Goal: Information Seeking & Learning: Learn about a topic

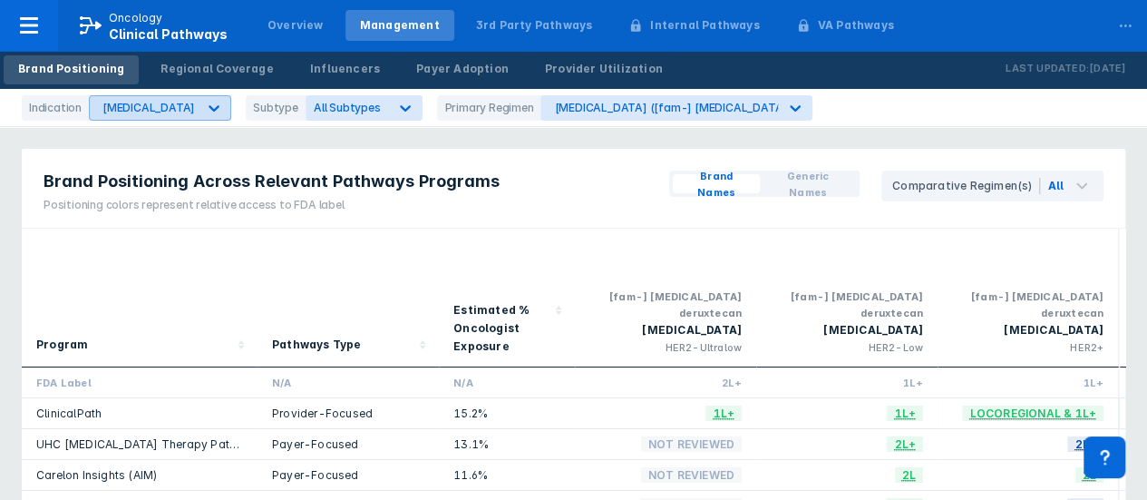
click at [205, 113] on icon at bounding box center [214, 108] width 18 height 18
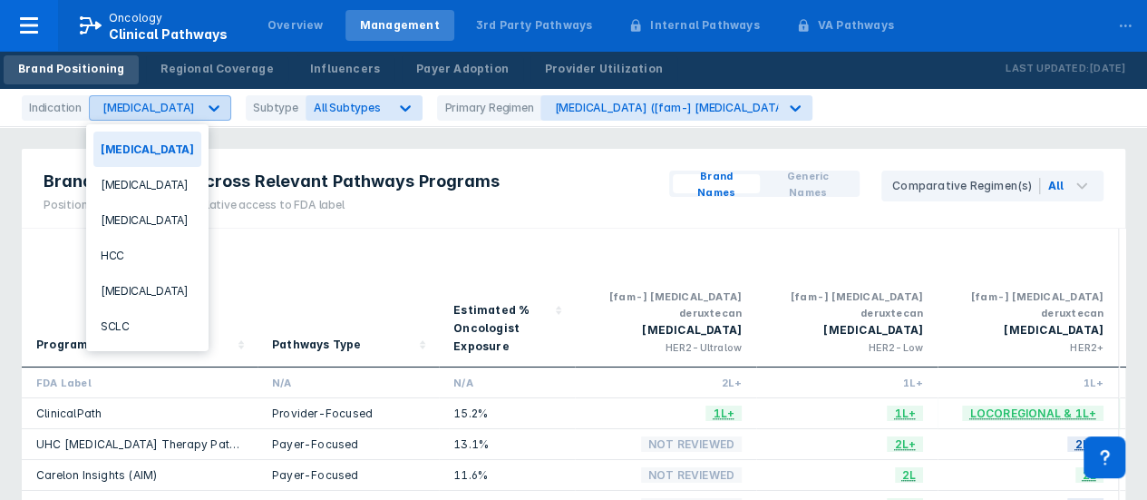
click at [205, 113] on icon at bounding box center [214, 108] width 18 height 18
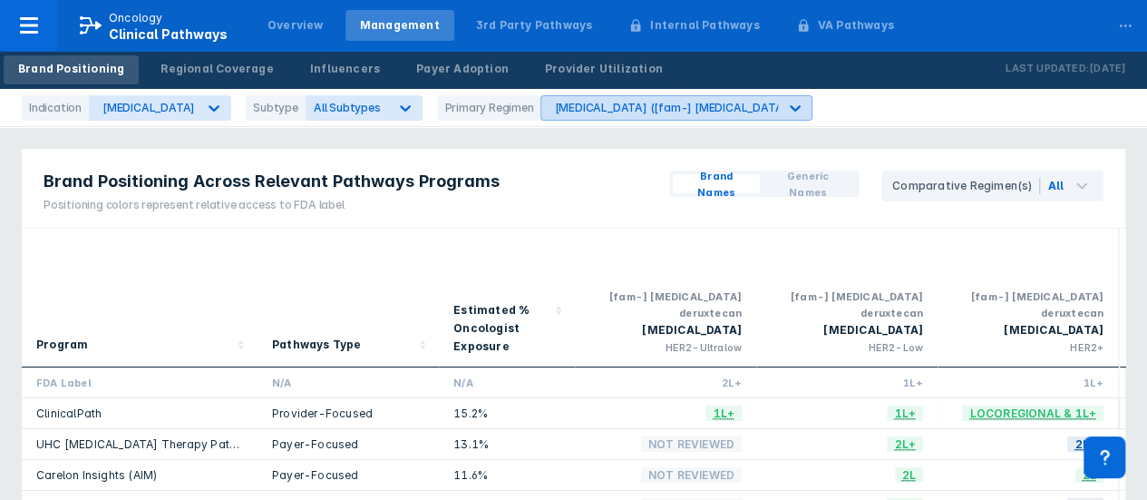
click at [669, 107] on div "Enhertu ([fam-] trastuzumab deruxtecan)" at bounding box center [703, 108] width 299 height 14
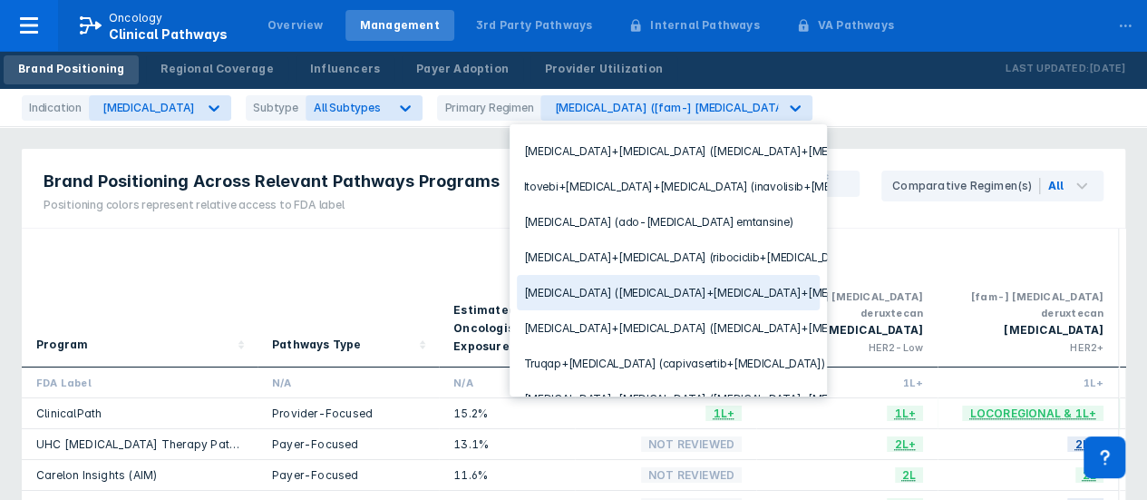
scroll to position [91, 0]
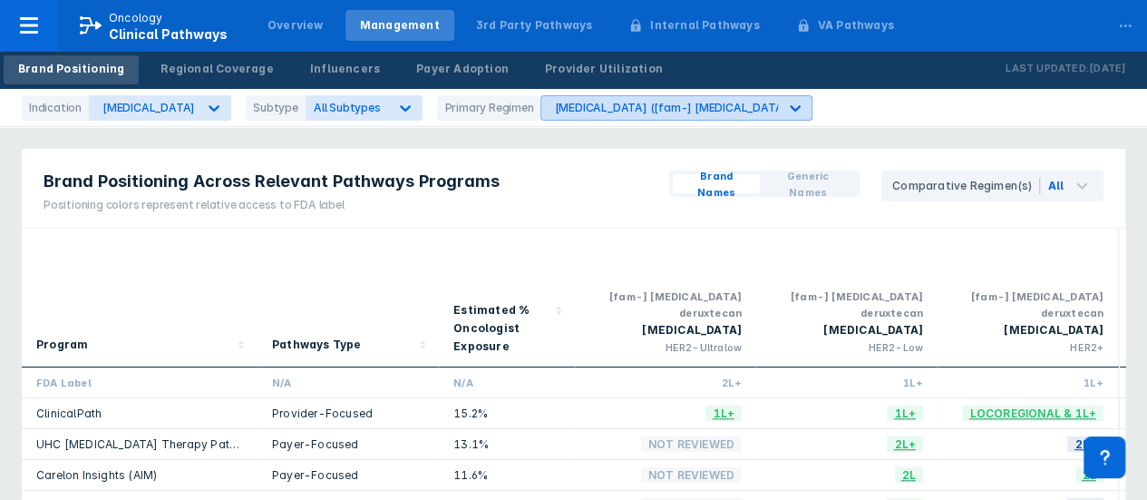
click at [691, 111] on div "Enhertu ([fam-] trastuzumab deruxtecan)" at bounding box center [703, 108] width 299 height 14
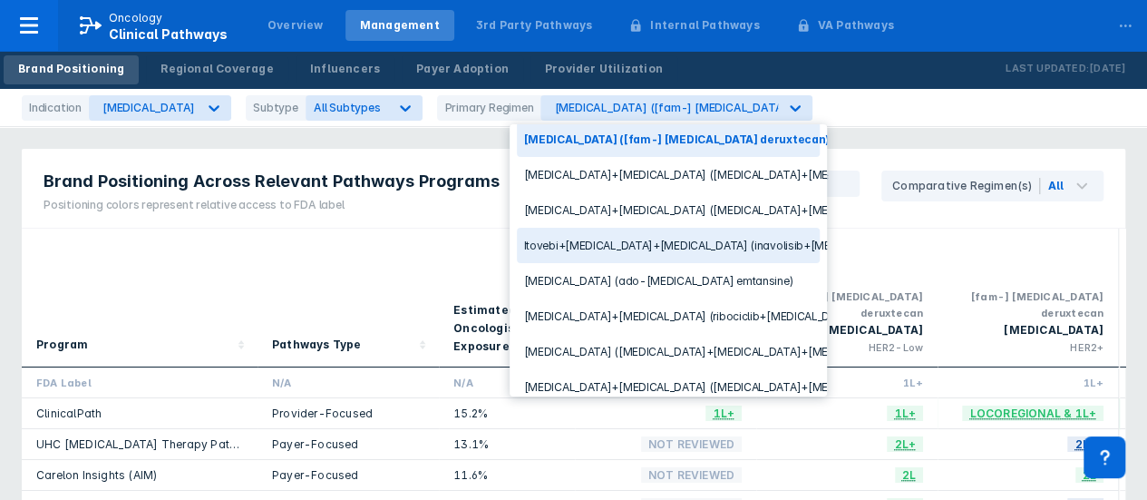
scroll to position [101, 0]
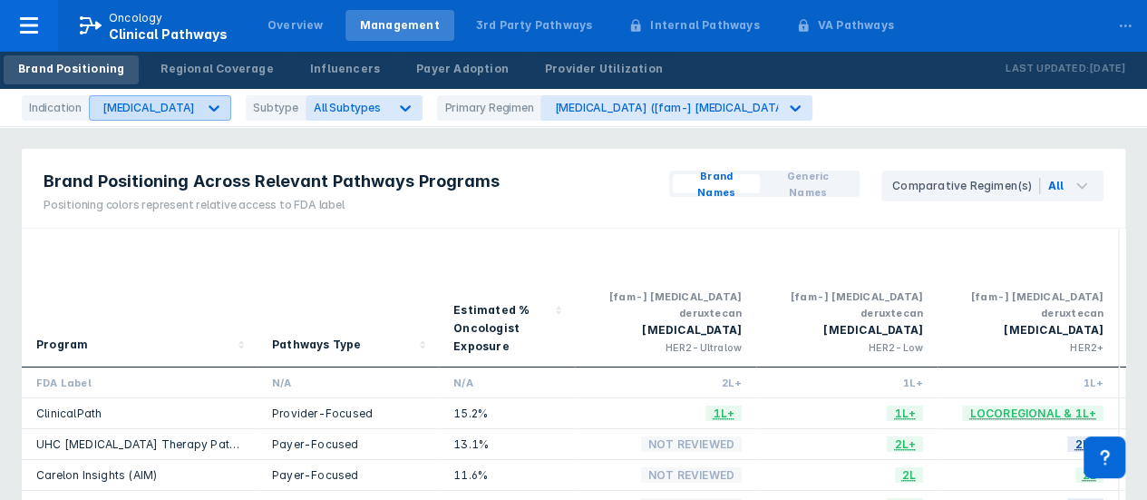
click at [134, 118] on div "Breast Cancer" at bounding box center [143, 108] width 107 height 24
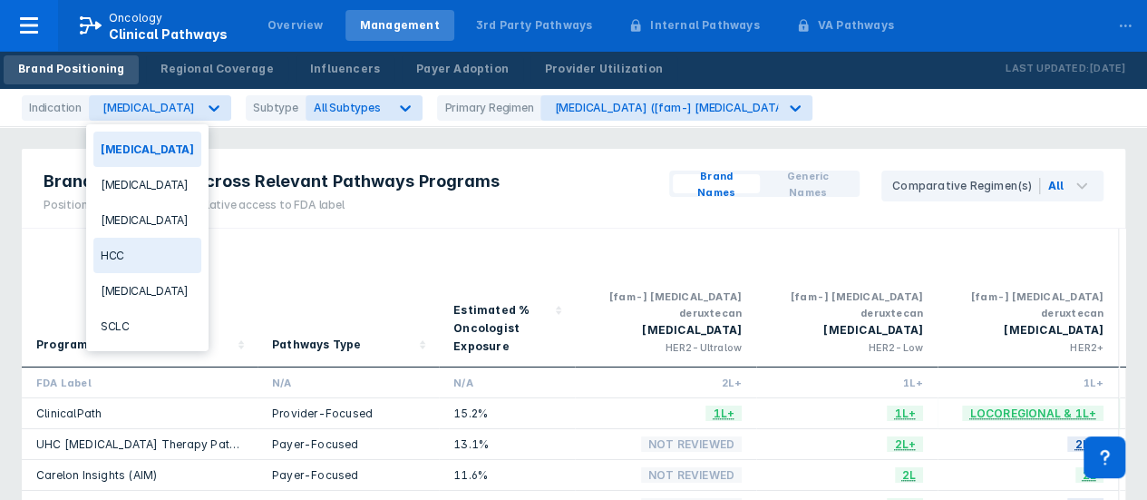
click at [139, 260] on div "HCC" at bounding box center [147, 255] width 108 height 35
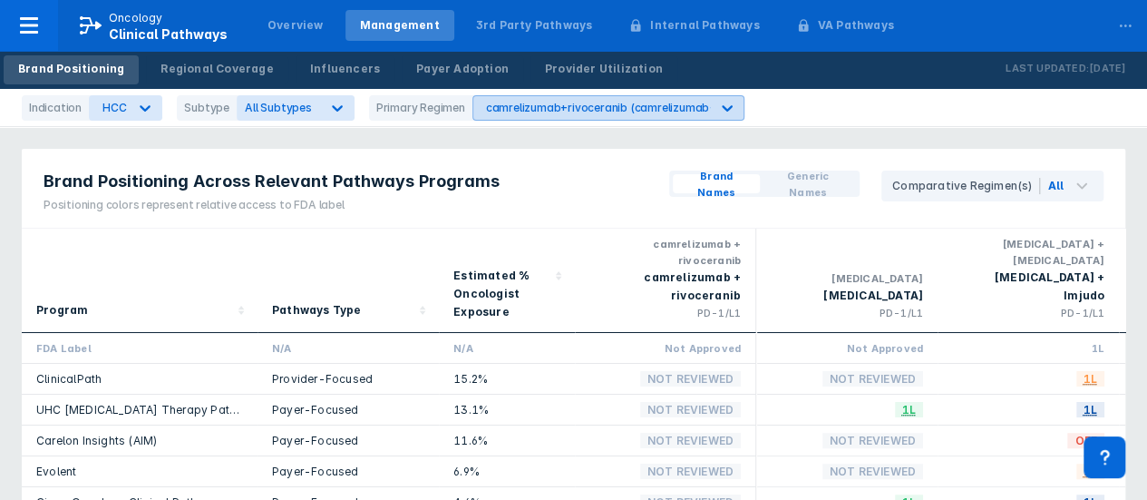
click at [589, 106] on div "camrelizumab+rivoceranib (camrelizumab+rivoceranib)" at bounding box center [633, 108] width 294 height 14
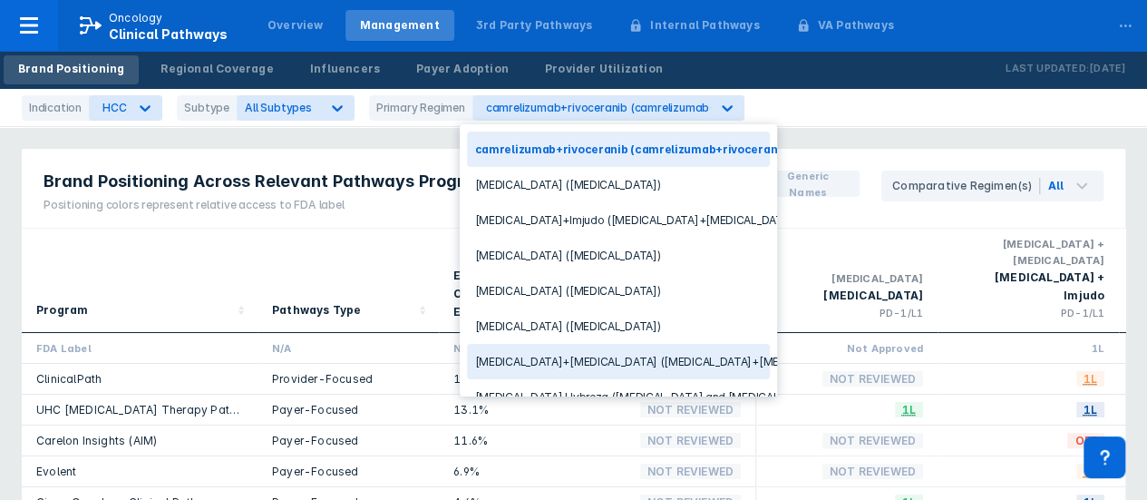
scroll to position [87, 0]
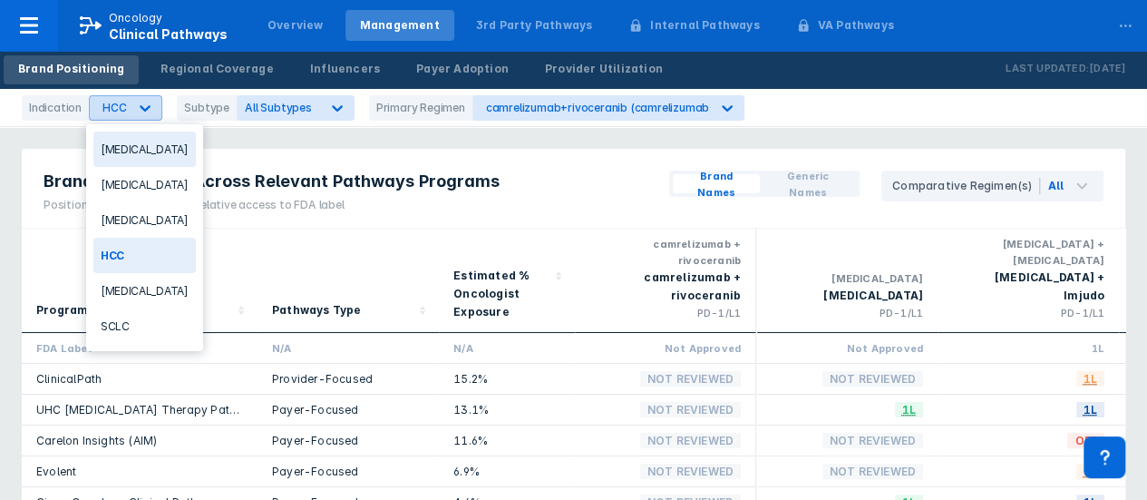
click at [136, 115] on icon at bounding box center [145, 108] width 18 height 18
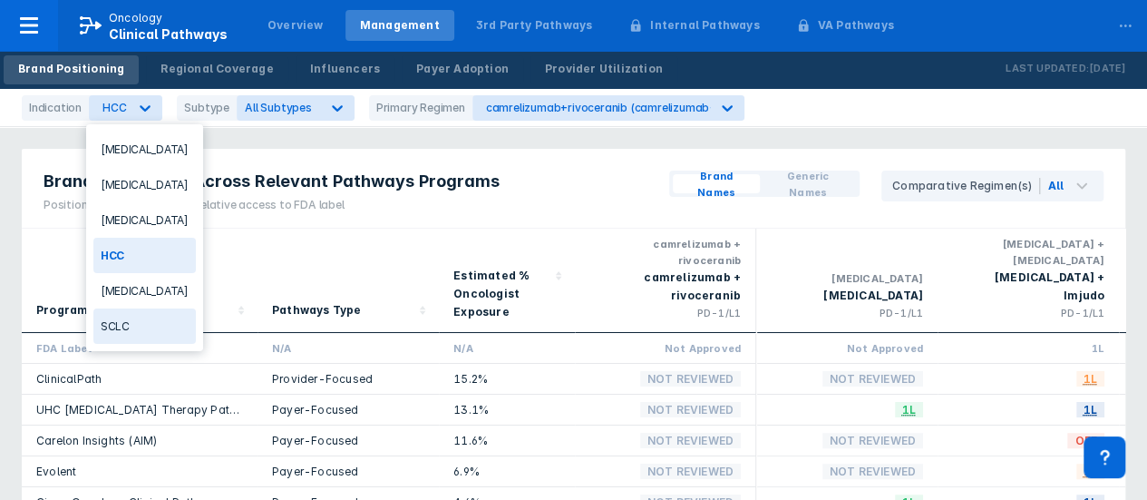
click at [128, 320] on div "SCLC" at bounding box center [144, 325] width 102 height 35
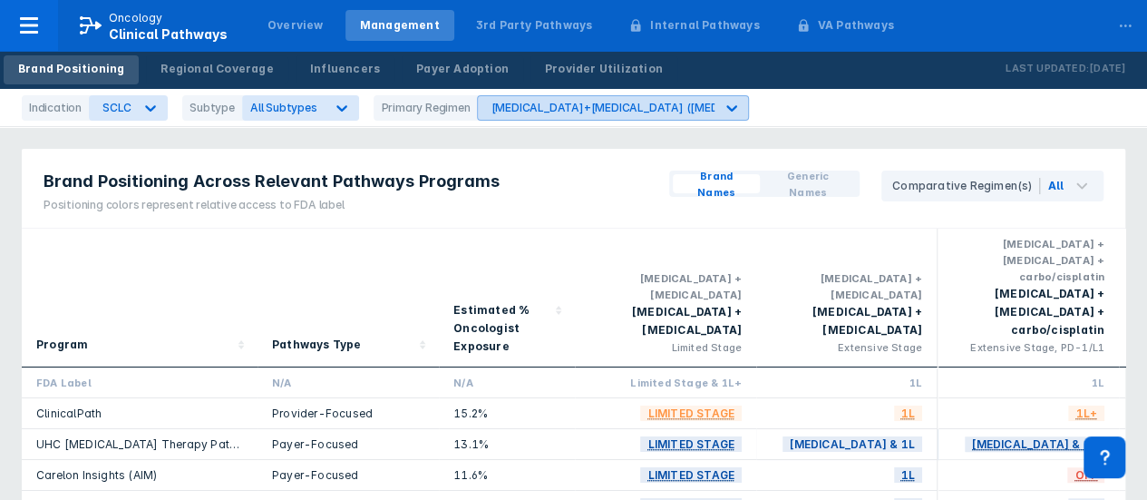
click at [589, 102] on div "carboplatin+etoposide (carboplatin+etoposide)" at bounding box center [687, 108] width 395 height 14
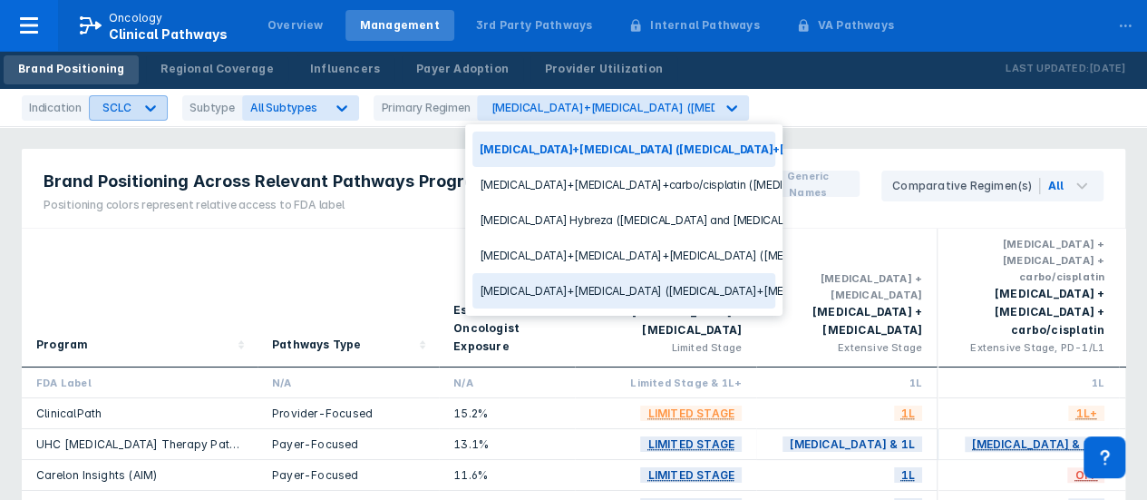
click at [125, 115] on div "SCLC" at bounding box center [112, 108] width 44 height 24
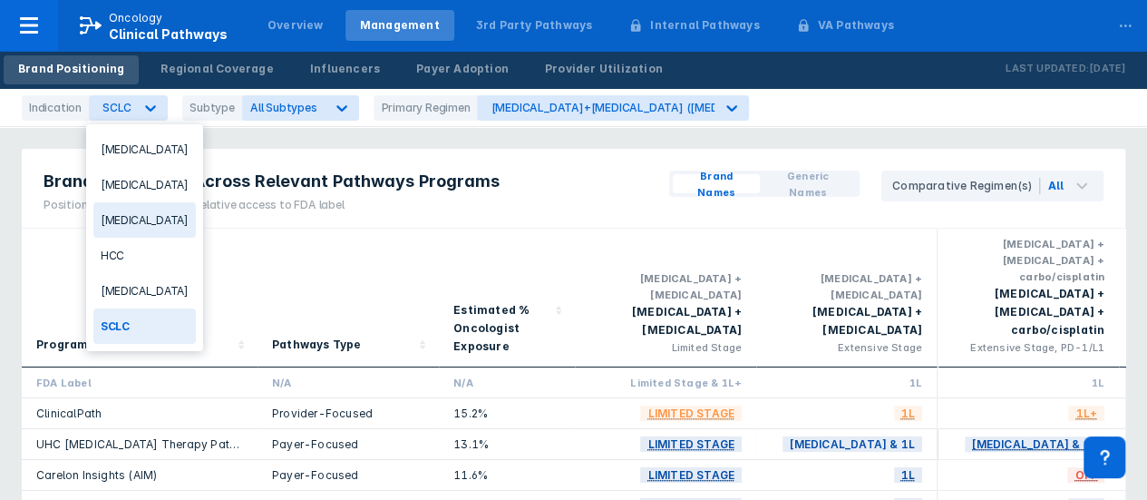
click at [175, 222] on div "Follicular Lymphoma" at bounding box center [144, 219] width 102 height 35
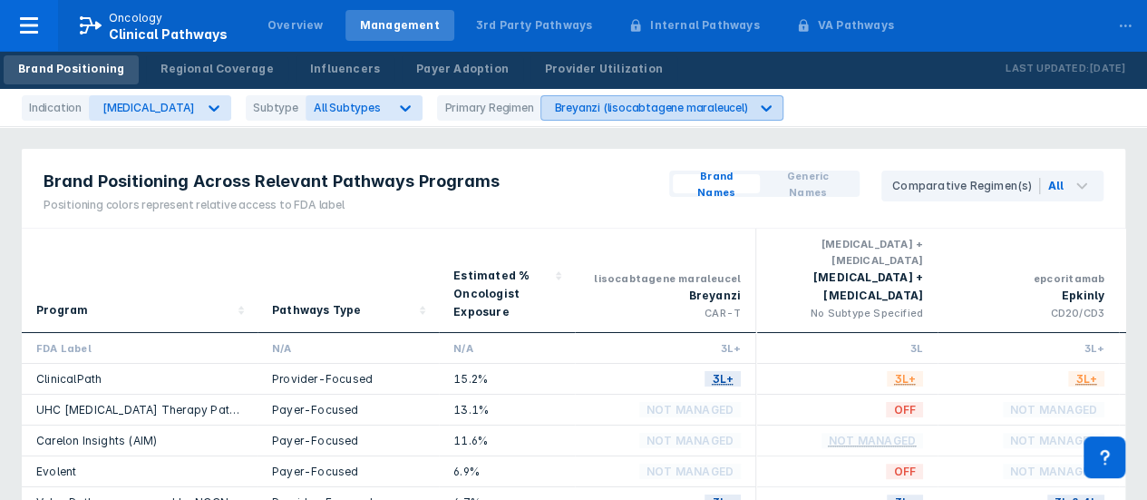
click at [678, 108] on div "Breyanzi (lisocabtagene maraleucel)" at bounding box center [650, 108] width 193 height 14
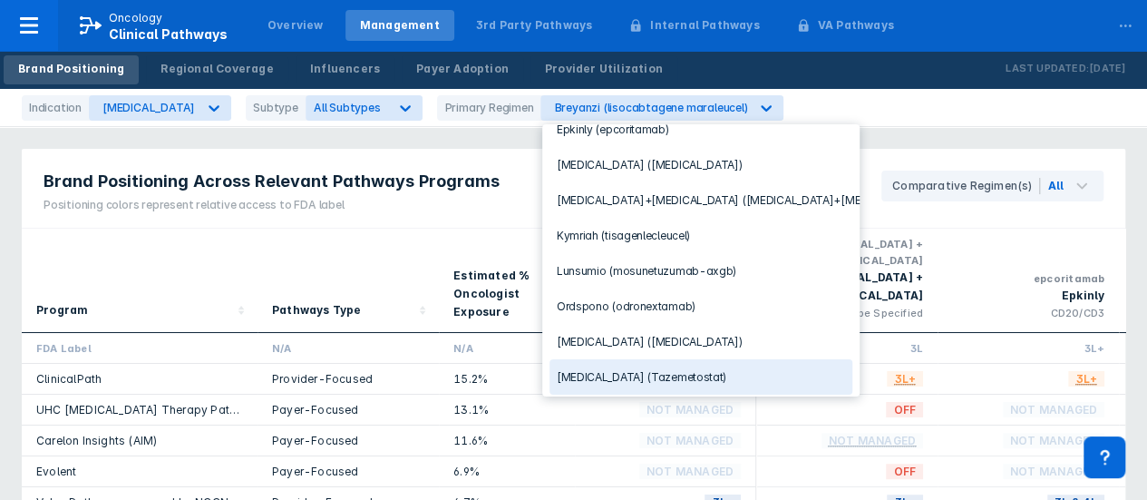
scroll to position [121, 0]
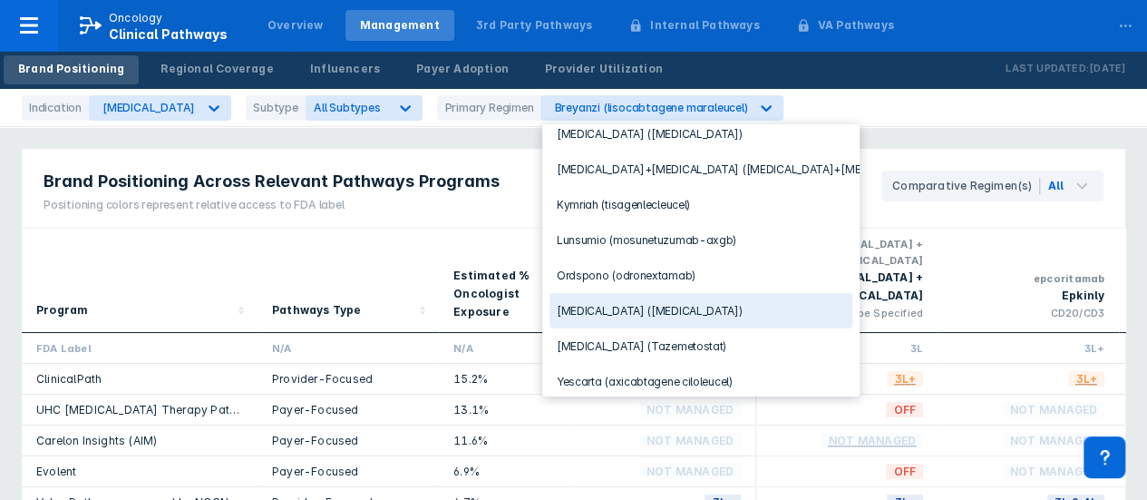
click at [686, 307] on div "Rituxan (rituximab)" at bounding box center [700, 310] width 303 height 35
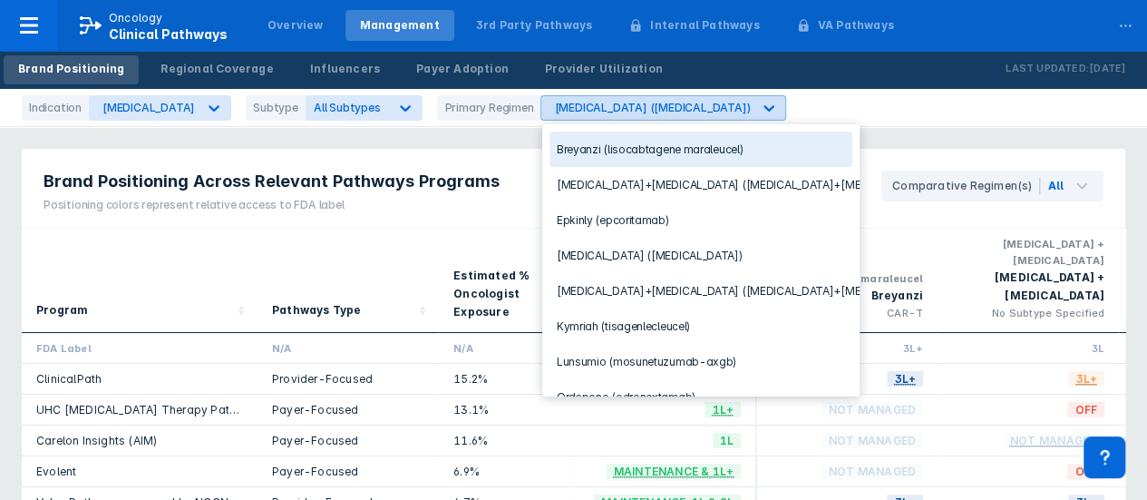
click at [752, 112] on div at bounding box center [768, 108] width 33 height 33
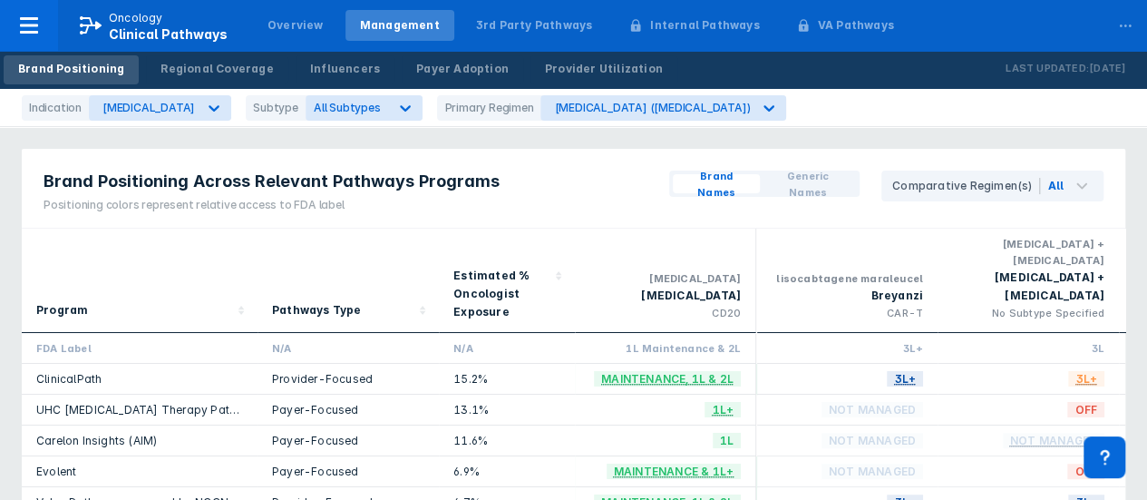
drag, startPoint x: 413, startPoint y: 255, endPoint x: 462, endPoint y: 246, distance: 49.8
click at [413, 255] on div "Pathways Type" at bounding box center [348, 280] width 152 height 89
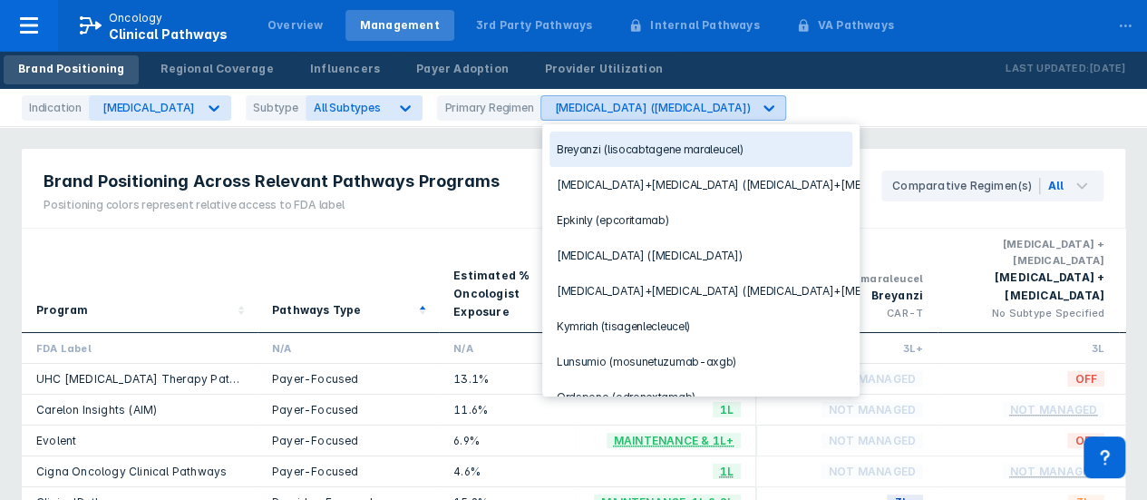
click at [613, 112] on div "Rituxan (rituximab)" at bounding box center [652, 108] width 196 height 14
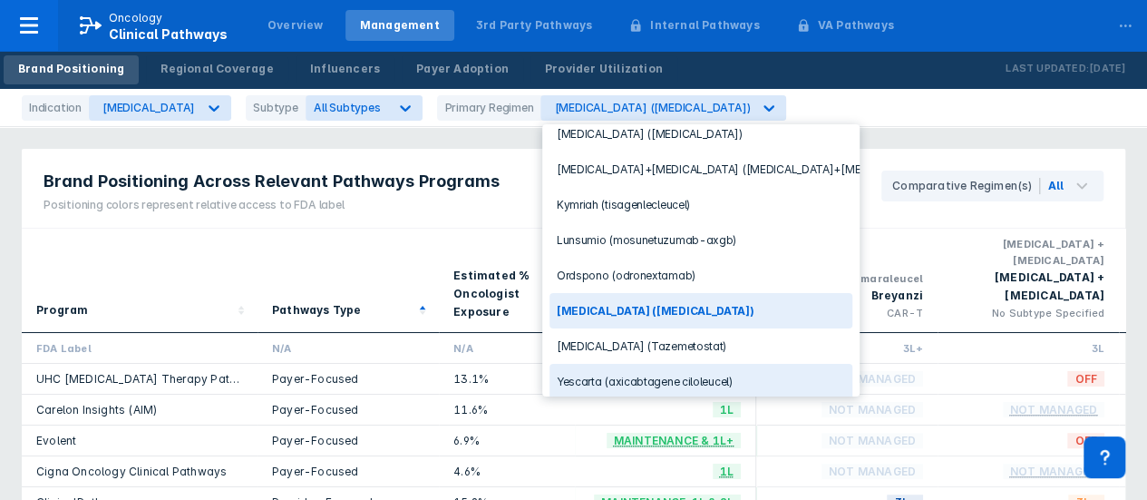
scroll to position [31, 0]
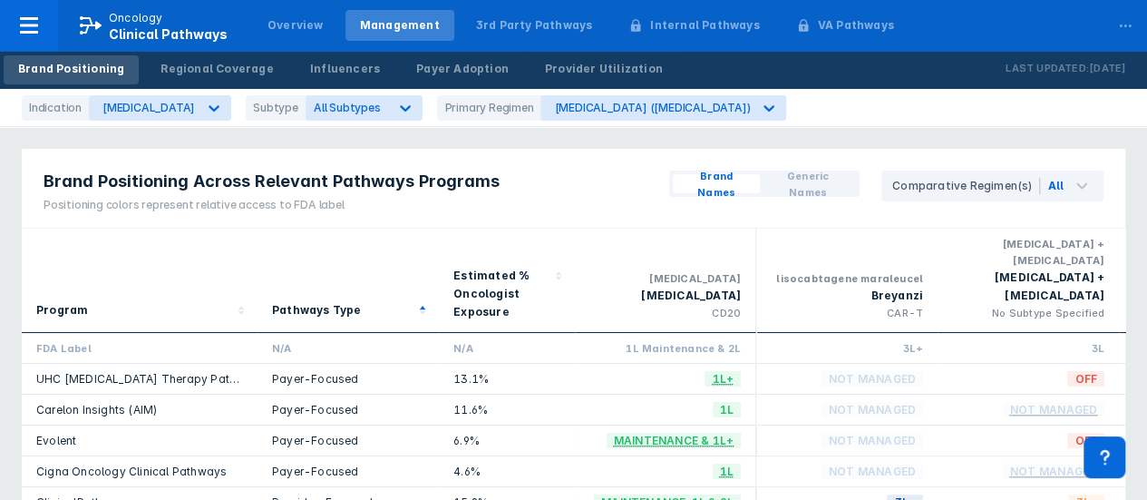
drag, startPoint x: 302, startPoint y: 252, endPoint x: 252, endPoint y: 173, distance: 93.3
click at [302, 252] on div "Pathways Type" at bounding box center [348, 280] width 152 height 89
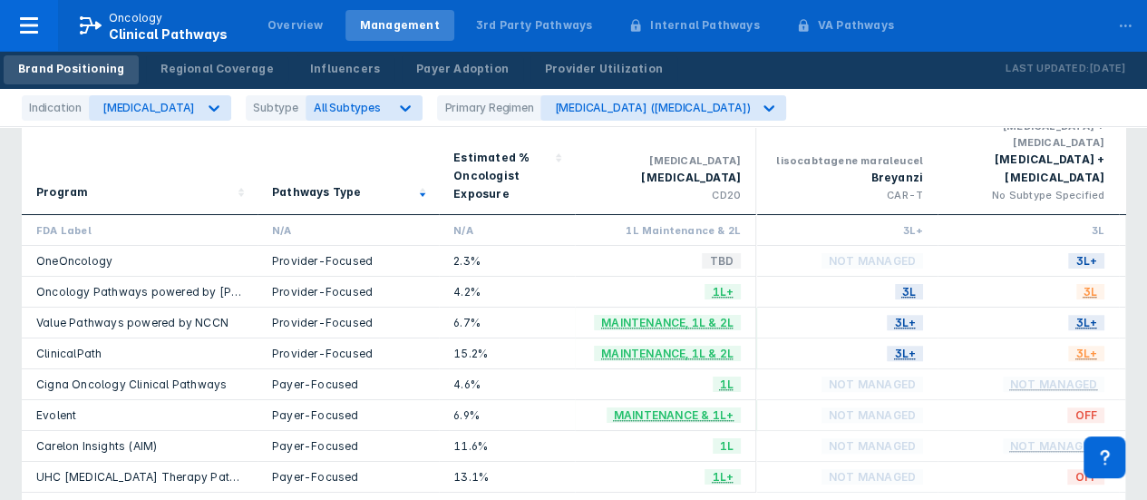
scroll to position [91, 0]
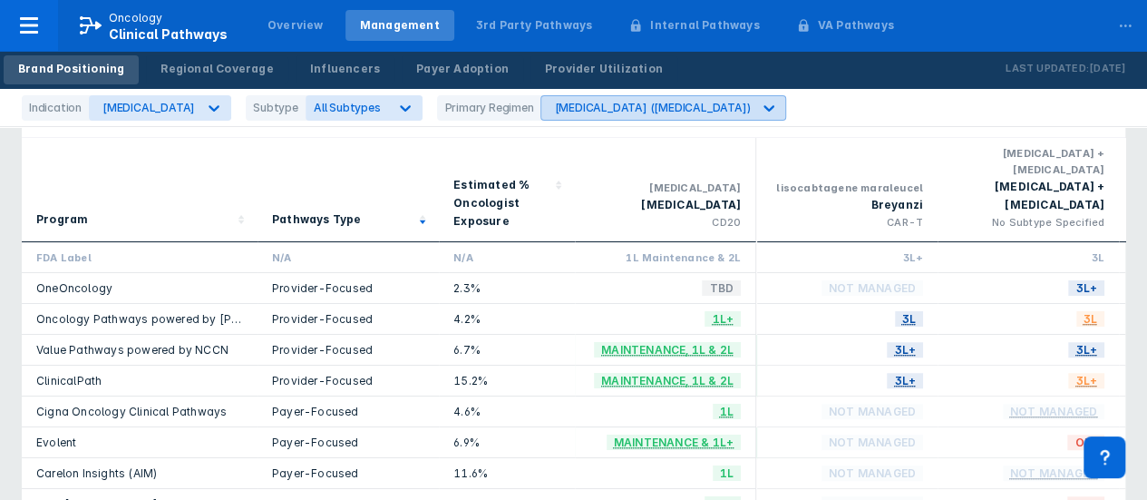
click at [645, 116] on div "Rituxan (rituximab)" at bounding box center [646, 108] width 210 height 24
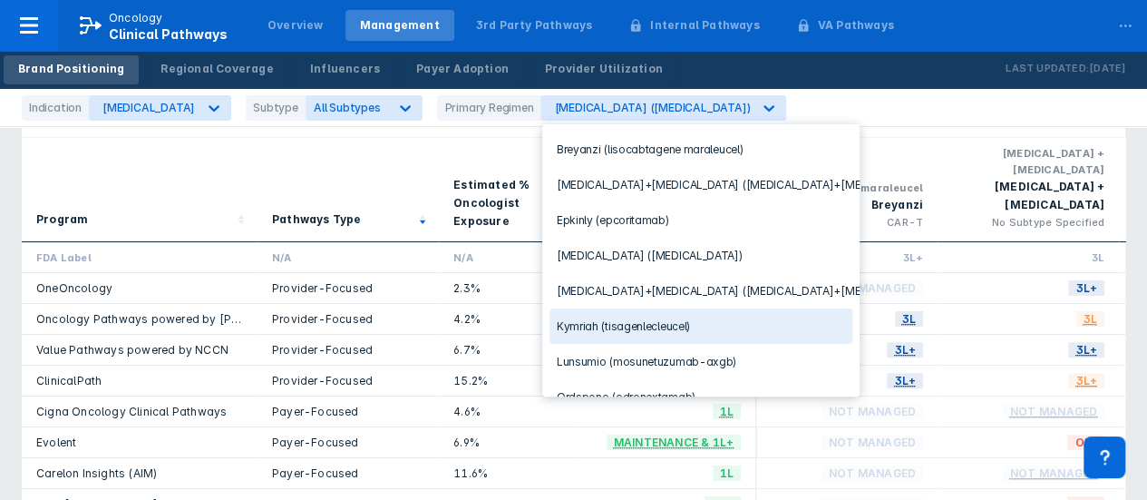
scroll to position [121, 0]
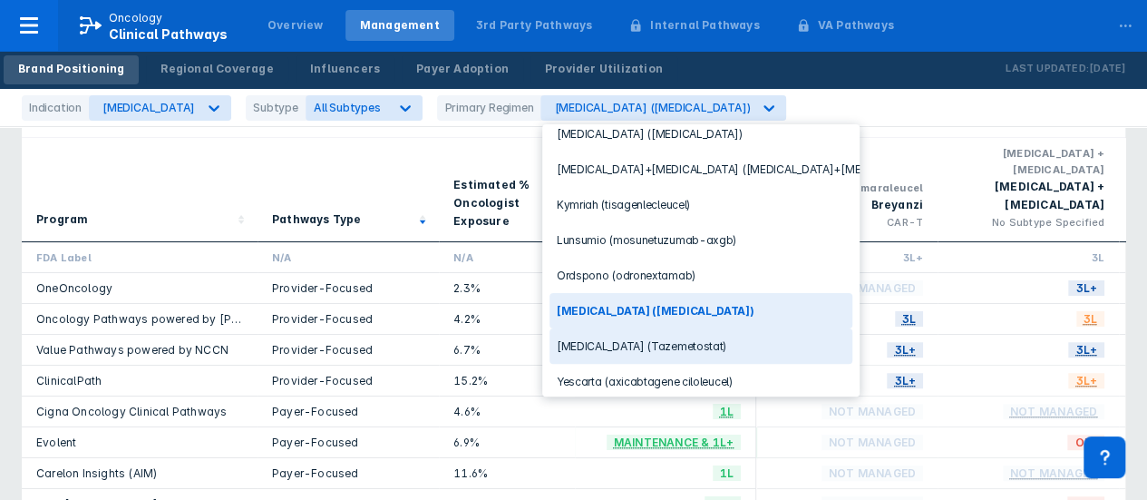
click at [251, 170] on div "Program" at bounding box center [140, 190] width 236 height 104
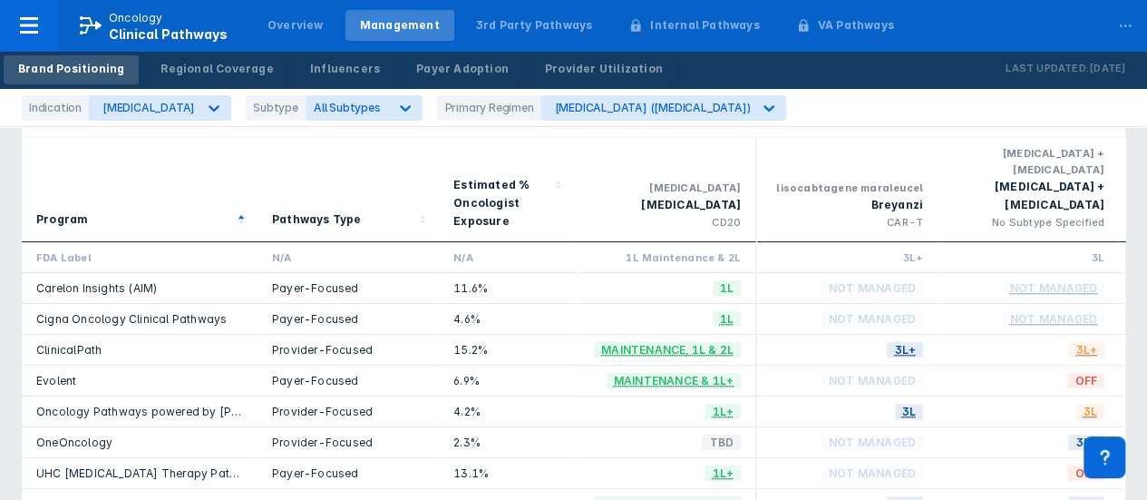
click at [204, 122] on div "Indication Follicular Lymphoma Subtype All Subtypes Primary Regimen Rituxan (ri…" at bounding box center [573, 108] width 1147 height 38
click at [223, 113] on icon at bounding box center [214, 108] width 18 height 18
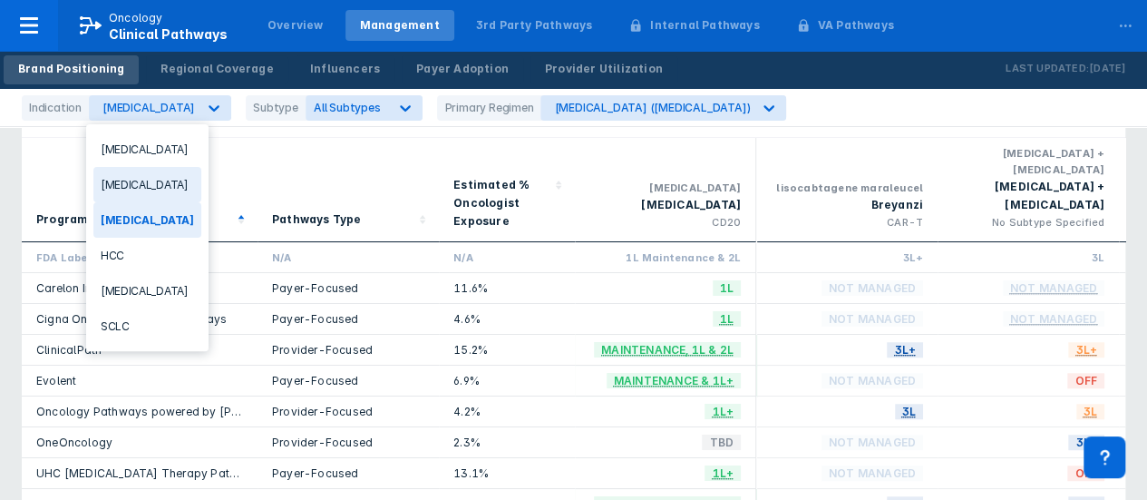
click at [141, 181] on div "DLBCL" at bounding box center [147, 184] width 108 height 35
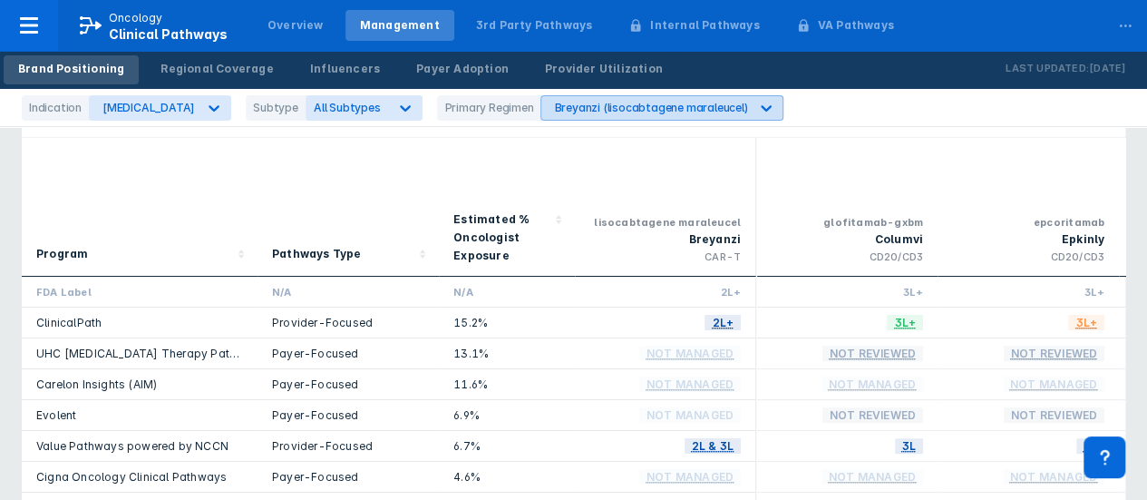
click at [623, 102] on div "Breyanzi (lisocabtagene maraleucel)" at bounding box center [650, 108] width 193 height 14
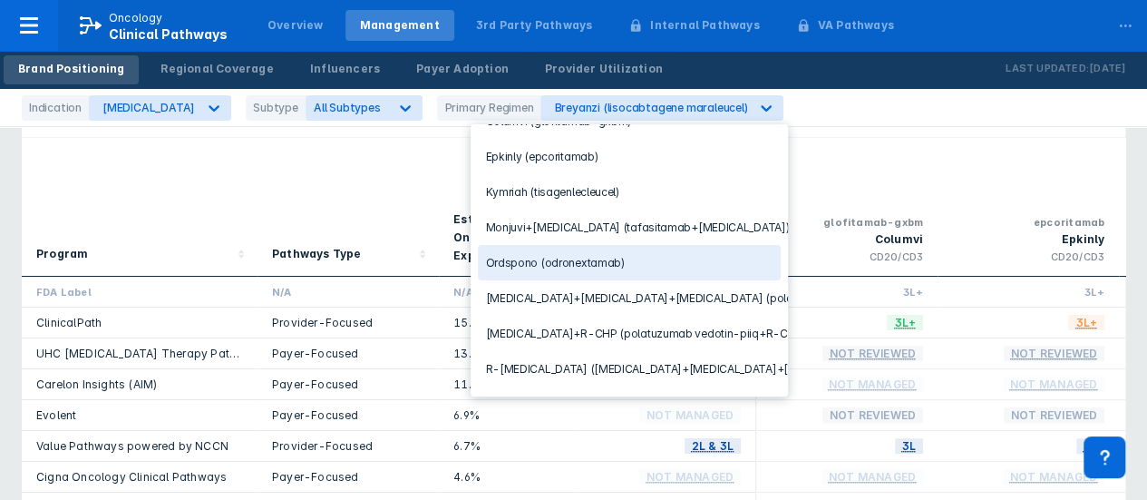
scroll to position [91, 0]
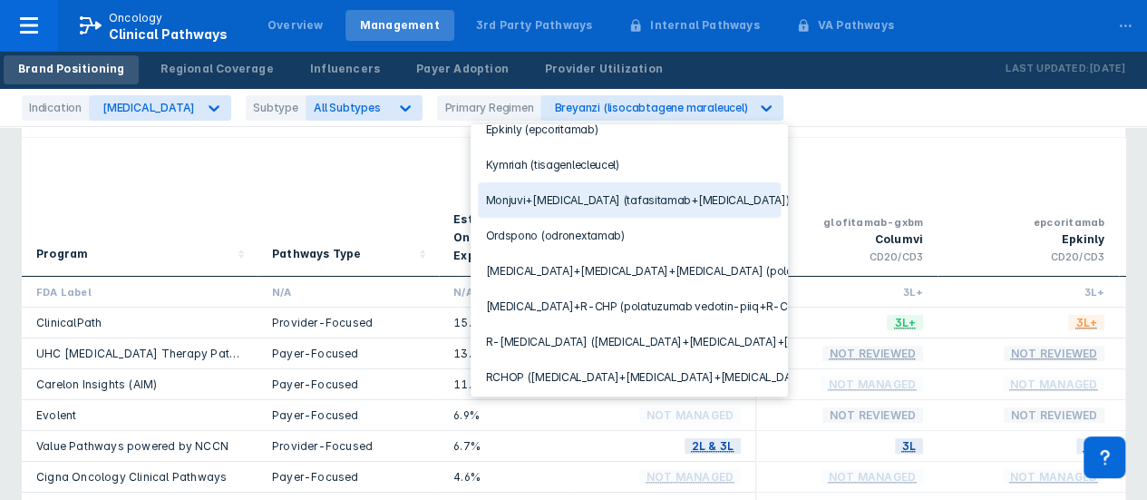
click at [684, 204] on div "Monjuvi+Revlimid (tafasitamab+lenalidomide)" at bounding box center [629, 199] width 303 height 35
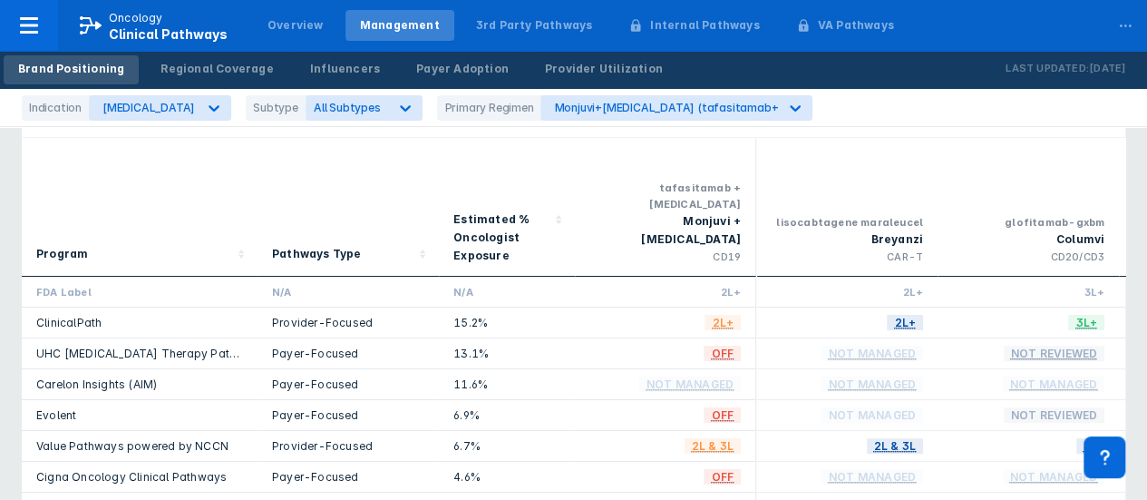
click at [161, 245] on div "Program" at bounding box center [139, 255] width 207 height 20
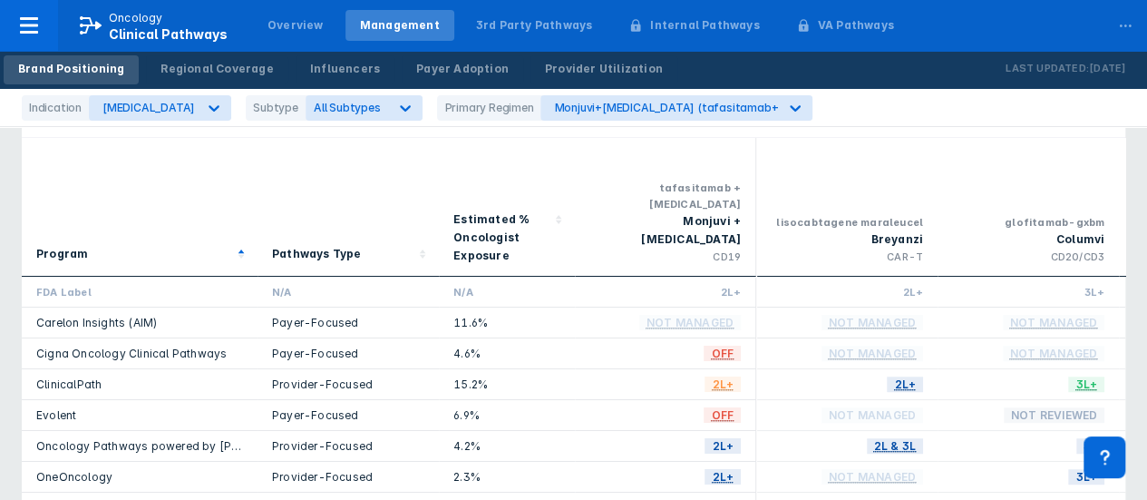
click at [161, 245] on div "Program" at bounding box center [139, 255] width 207 height 20
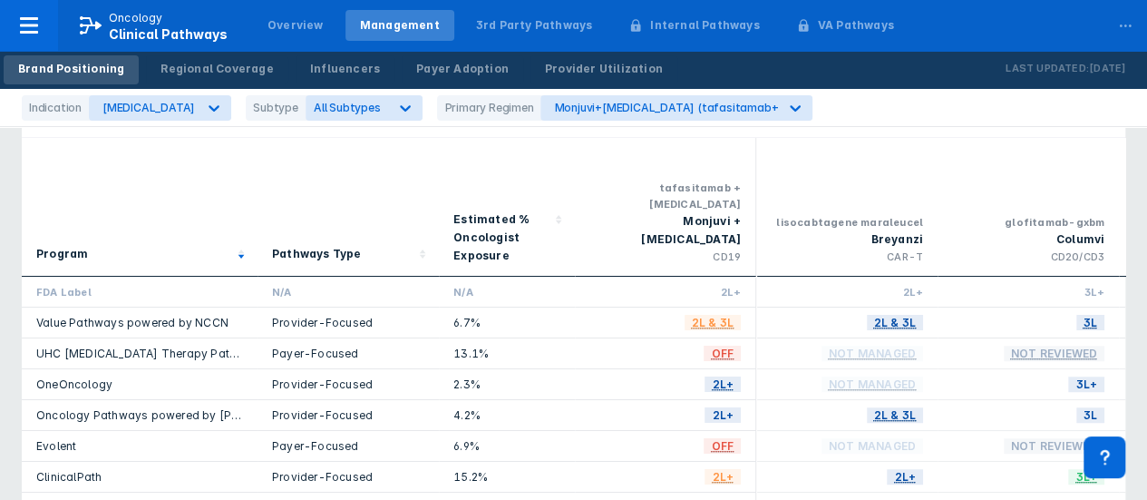
click at [161, 245] on div "Program" at bounding box center [139, 255] width 207 height 20
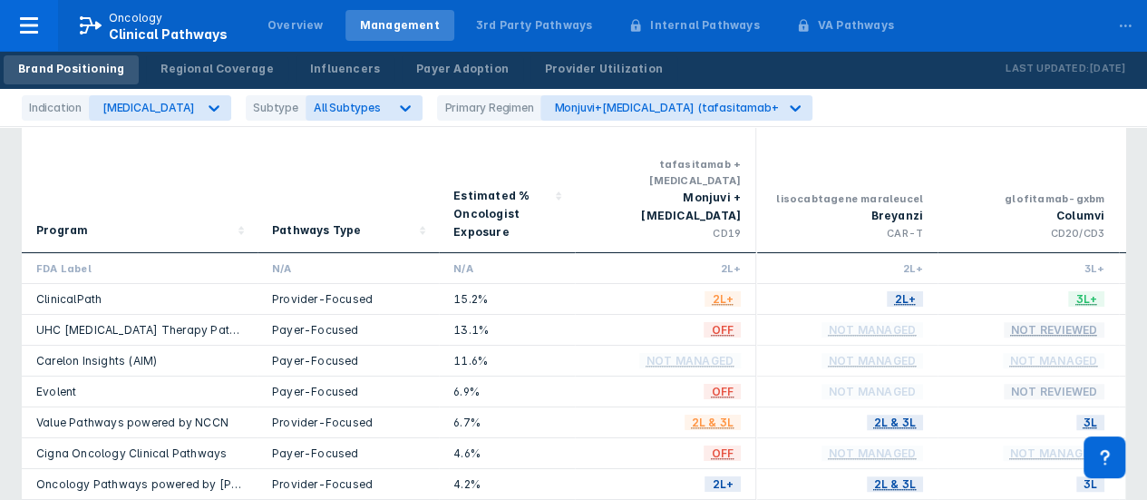
scroll to position [91, 0]
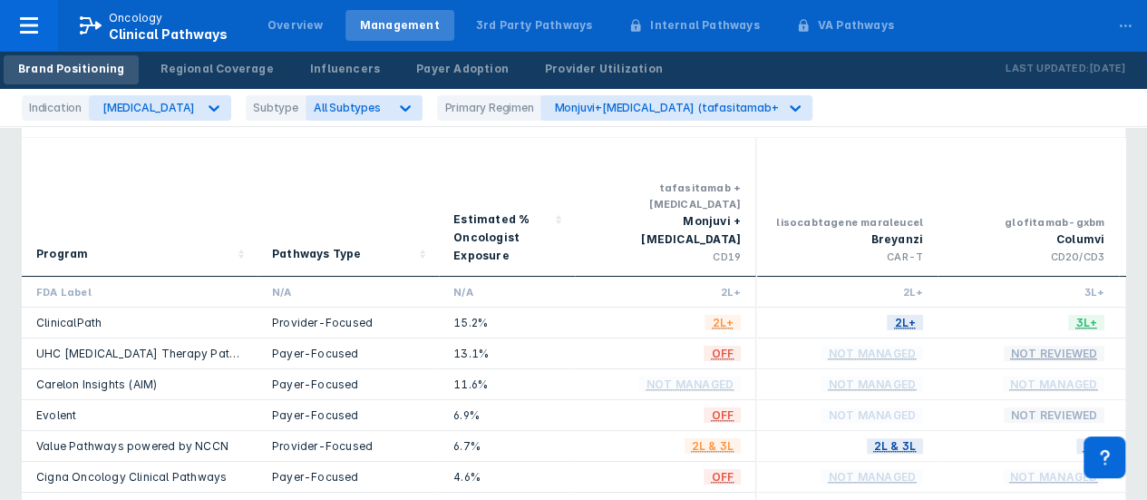
click at [379, 245] on div "Pathways Type" at bounding box center [348, 255] width 152 height 20
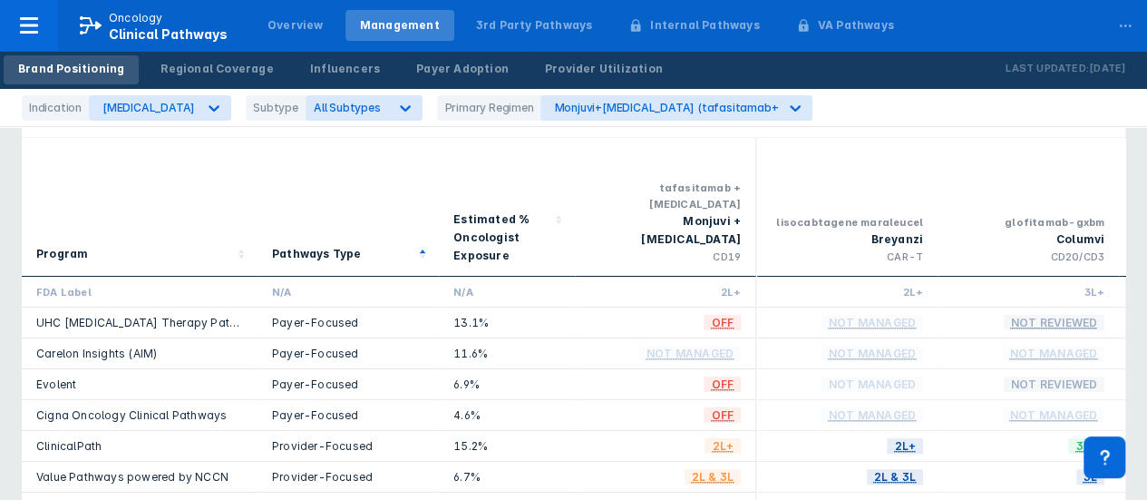
click at [535, 229] on div "Estimated % Oncologist Exposure" at bounding box center [501, 237] width 96 height 54
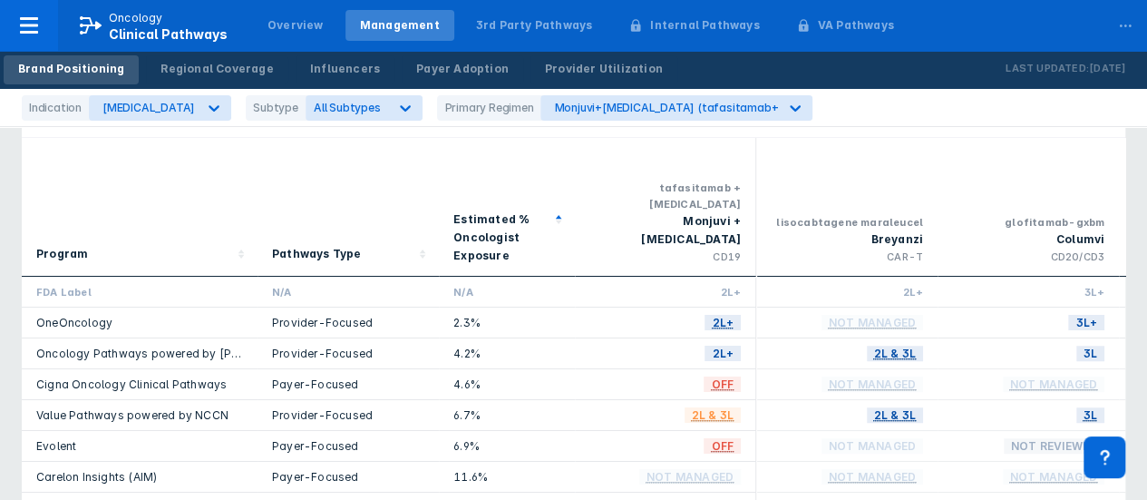
click at [535, 229] on div "Estimated % Oncologist Exposure" at bounding box center [501, 237] width 96 height 54
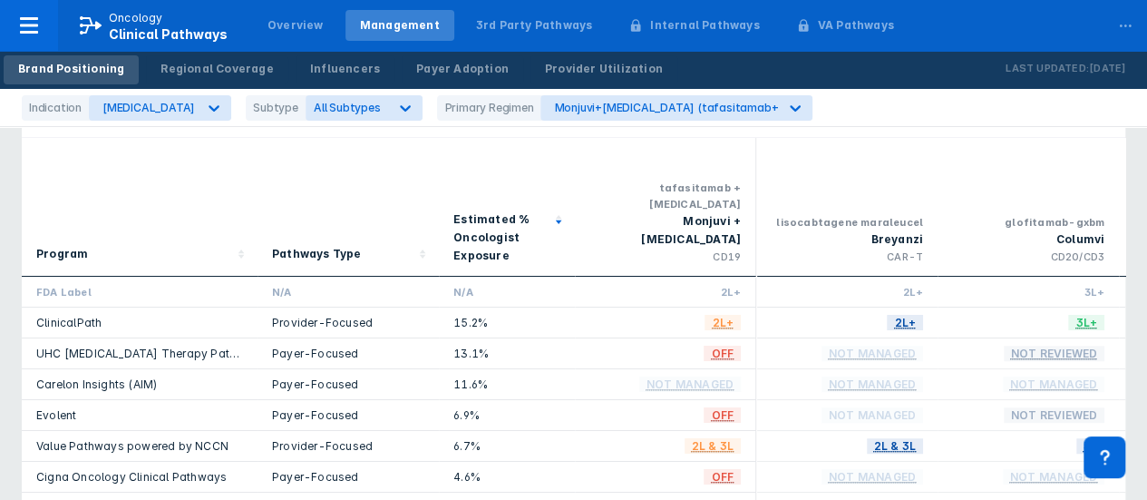
click at [377, 245] on div "Pathways Type" at bounding box center [348, 255] width 152 height 20
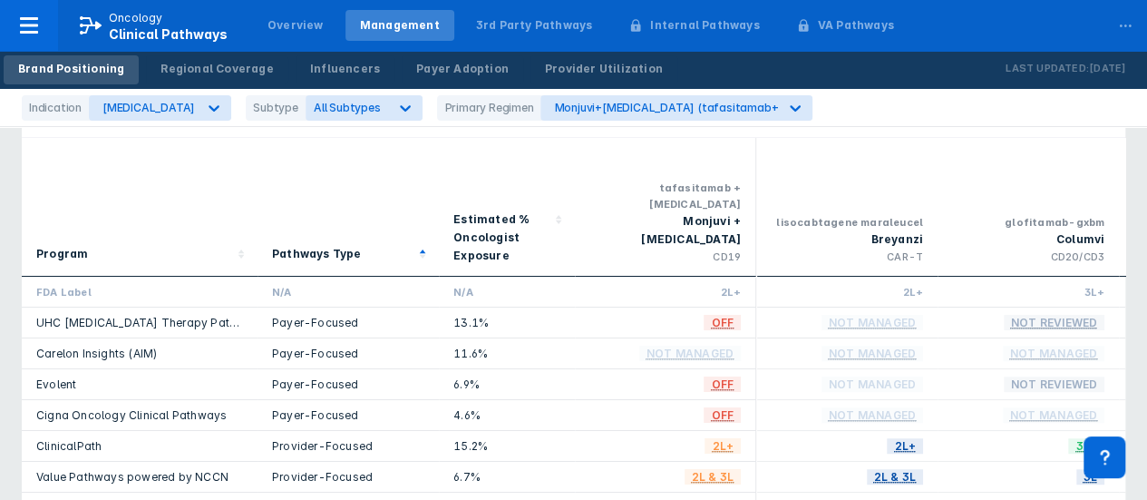
click at [394, 245] on div "Pathways Type" at bounding box center [348, 255] width 152 height 20
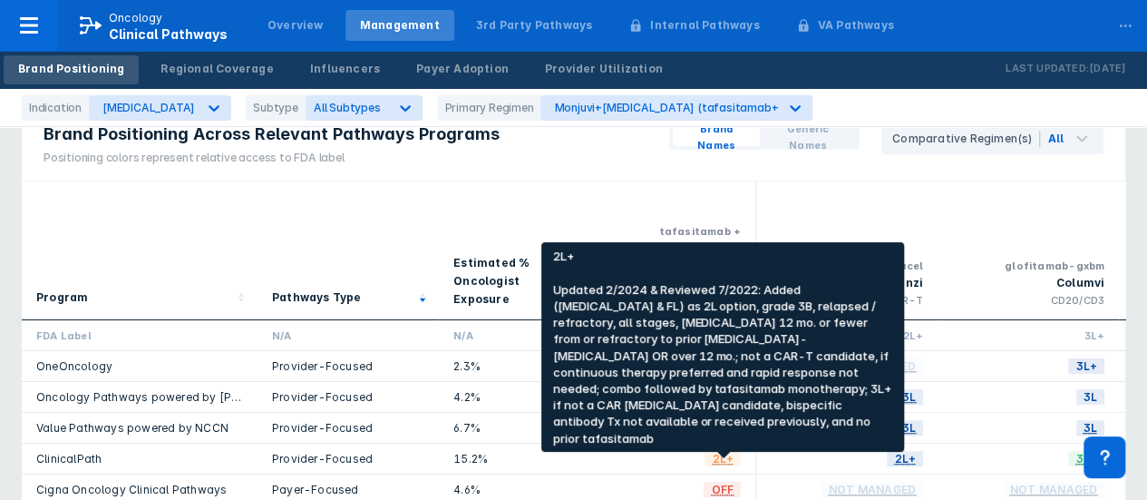
scroll to position [0, 0]
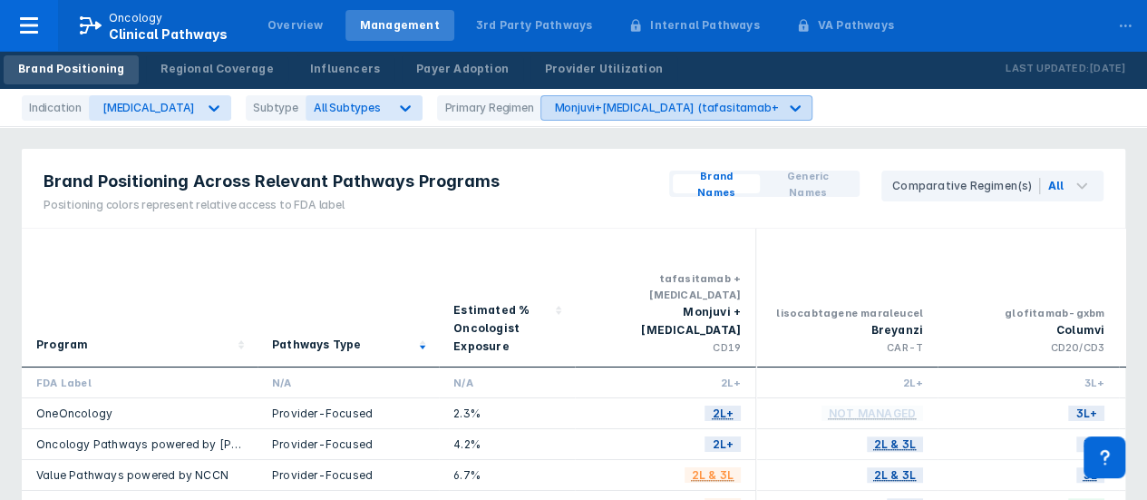
click at [640, 117] on div "Monjuvi+Revlimid (tafasitamab+lenalidomide)" at bounding box center [659, 108] width 237 height 24
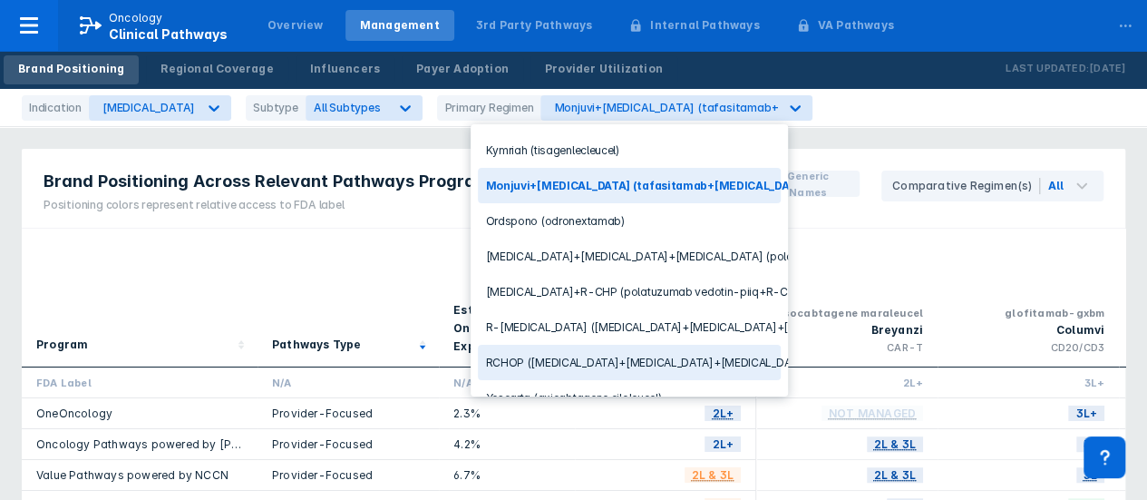
scroll to position [170, 0]
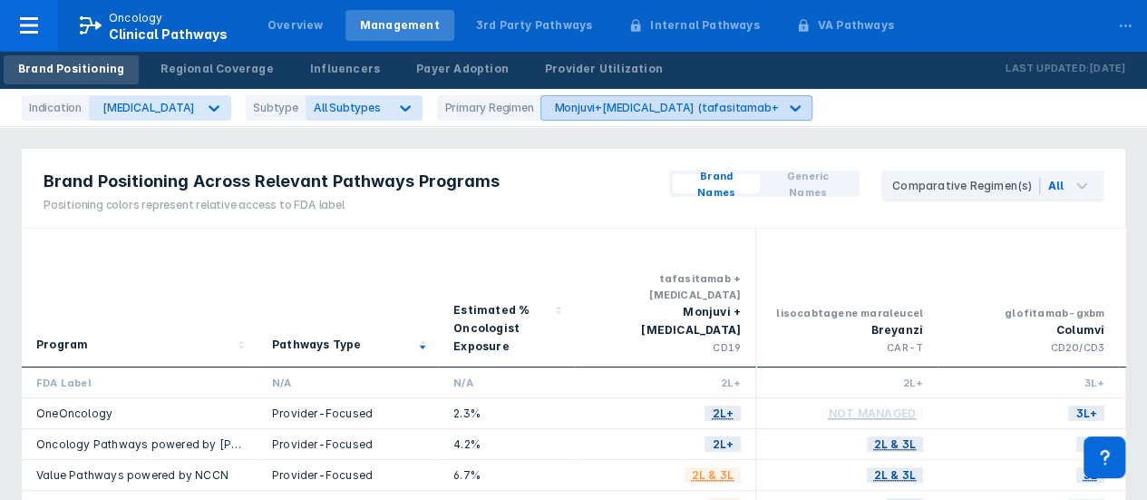
click at [667, 103] on div "Monjuvi+Revlimid (tafasitamab+lenalidomide)" at bounding box center [714, 108] width 320 height 14
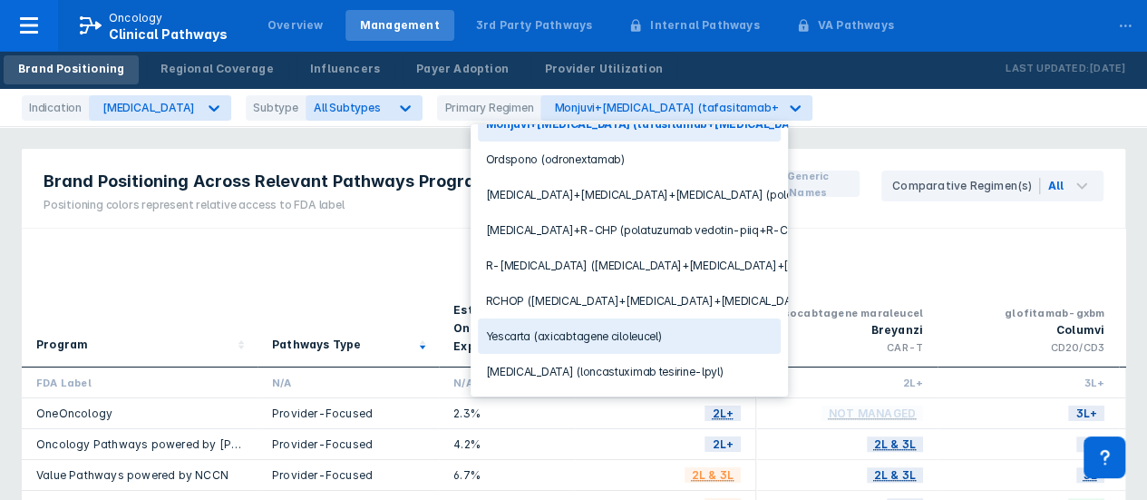
scroll to position [0, 0]
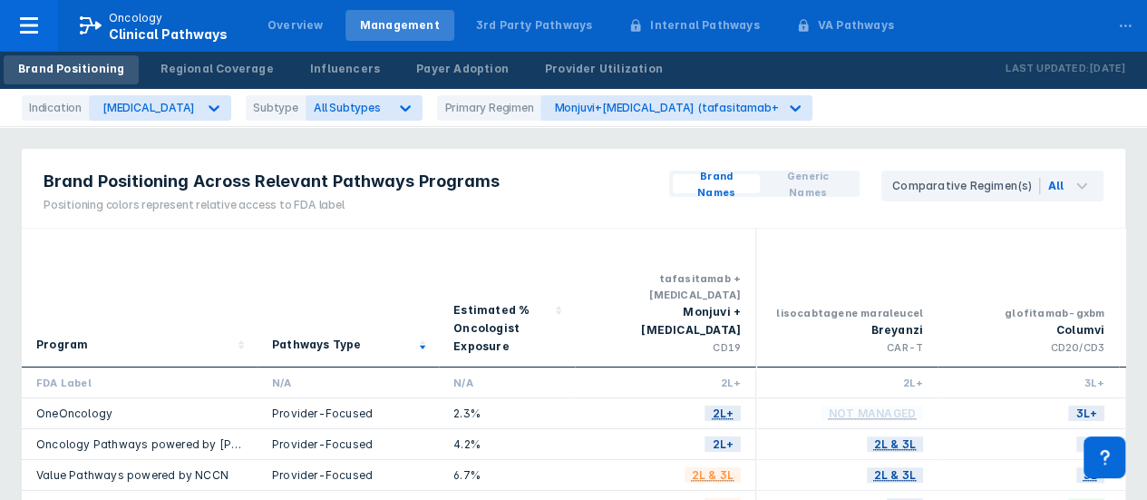
click at [247, 273] on div "Program" at bounding box center [140, 297] width 236 height 139
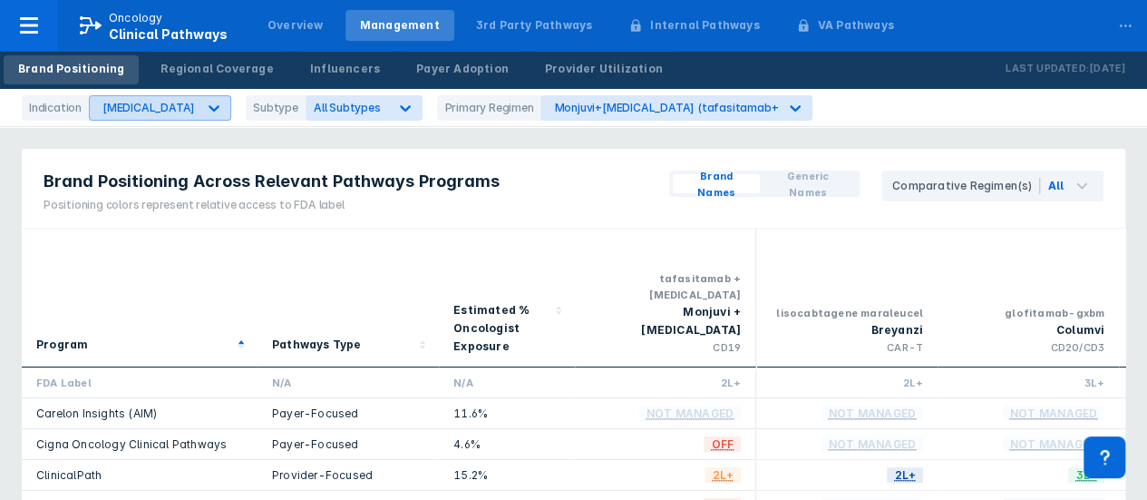
click at [198, 119] on div at bounding box center [214, 108] width 33 height 33
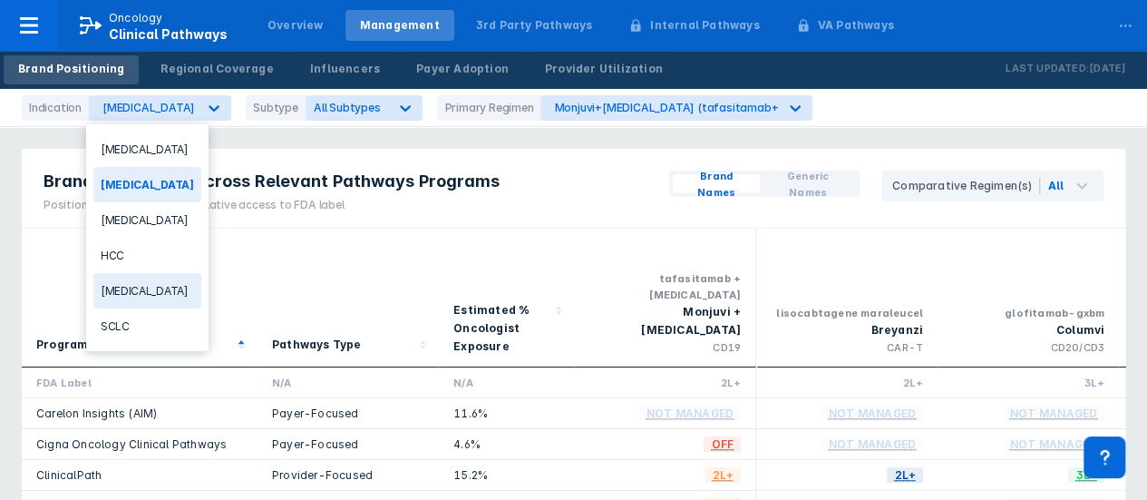
click at [150, 279] on div "NSCLC" at bounding box center [147, 290] width 108 height 35
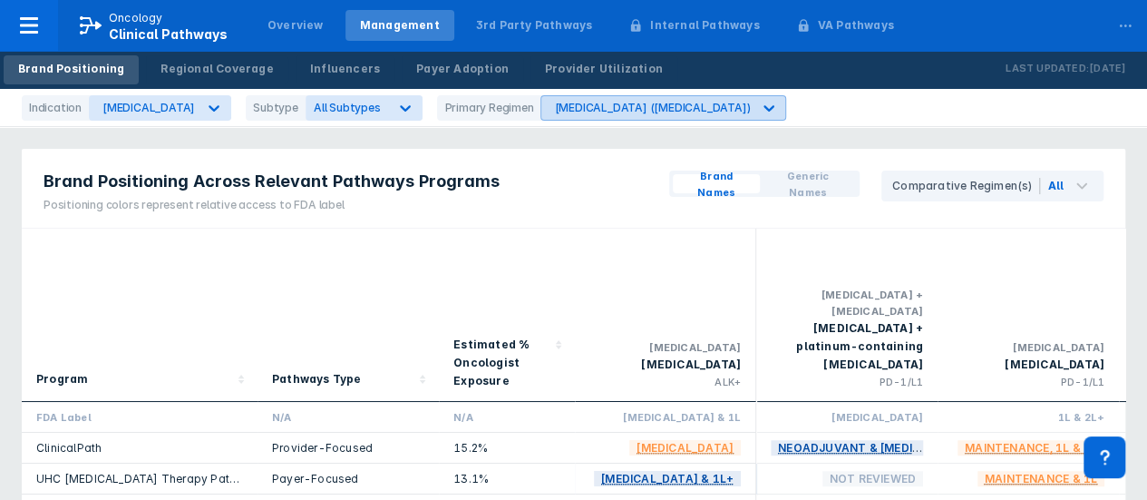
click at [760, 112] on icon at bounding box center [769, 108] width 18 height 18
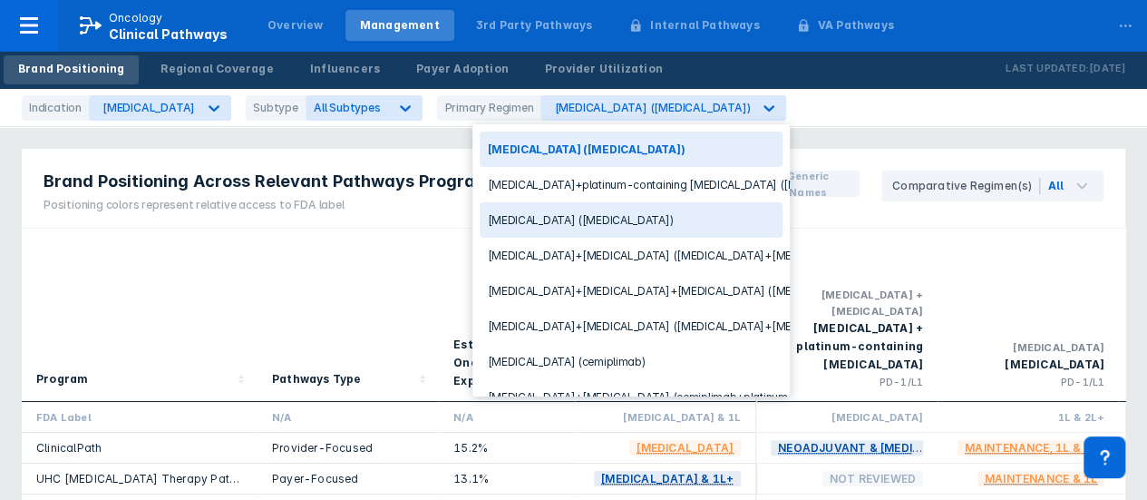
click at [633, 223] on div "Keytruda (pembrolizumab)" at bounding box center [631, 219] width 303 height 35
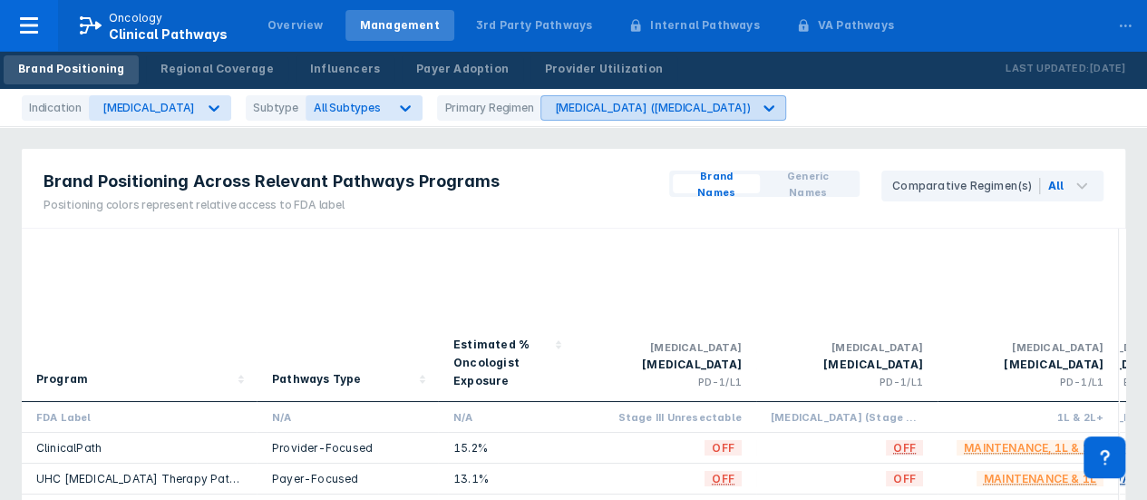
click at [622, 108] on div "Keytruda (pembrolizumab)" at bounding box center [646, 108] width 210 height 24
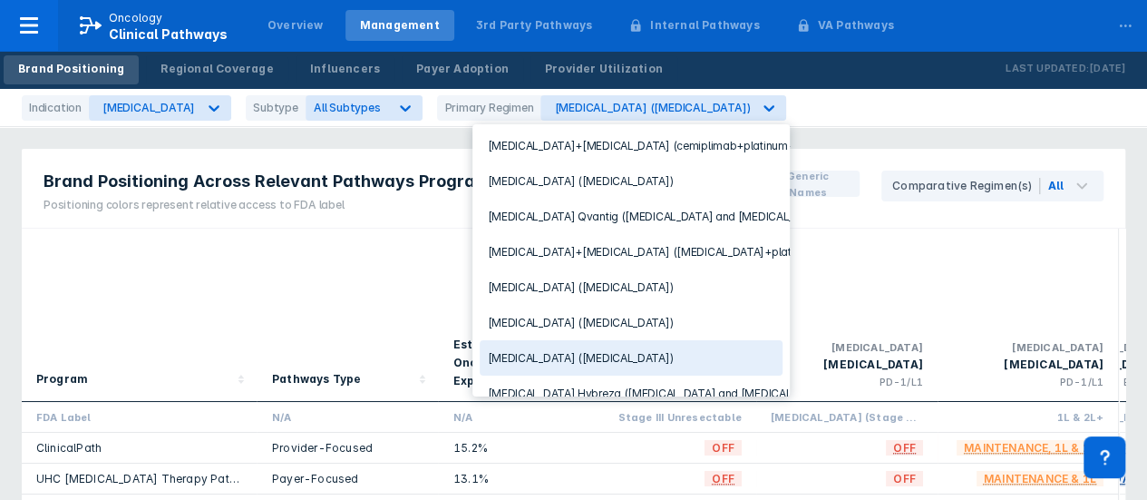
scroll to position [70, 0]
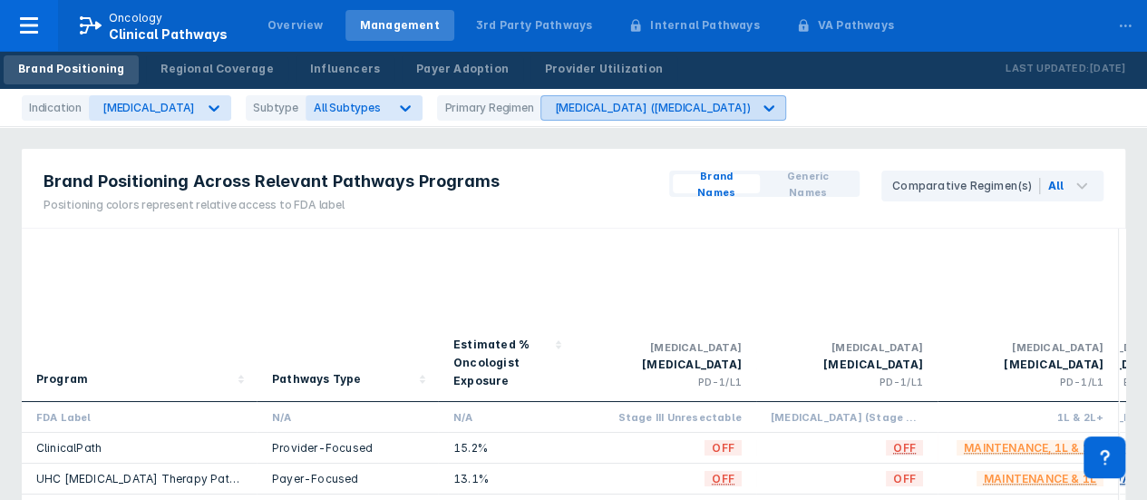
click at [752, 102] on div at bounding box center [768, 108] width 33 height 33
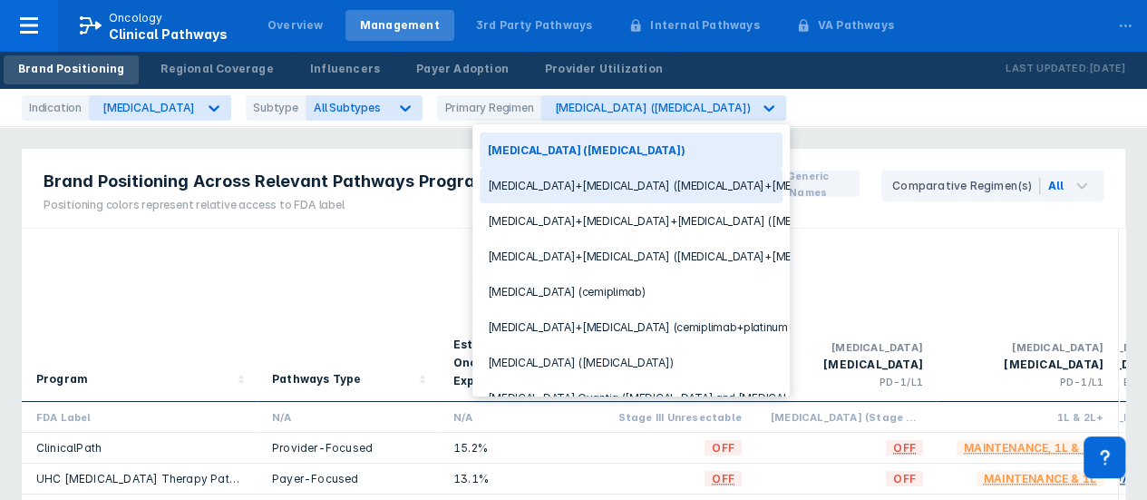
click at [657, 179] on div "Keytruda+Alimta (pembrolizumab+pemetrexed)" at bounding box center [631, 185] width 303 height 35
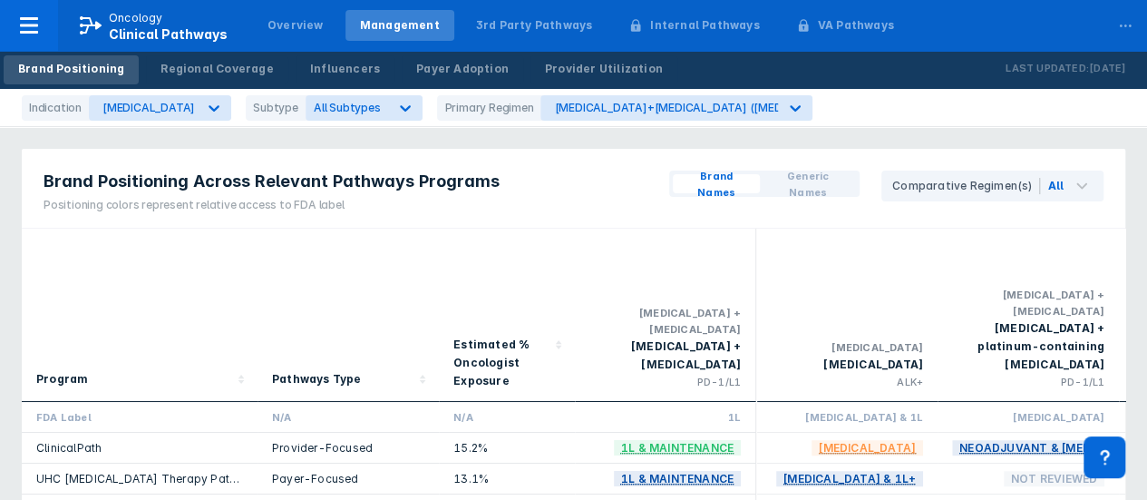
drag, startPoint x: 292, startPoint y: 247, endPoint x: 531, endPoint y: 202, distance: 243.4
click at [292, 247] on div "Pathways Type" at bounding box center [348, 315] width 152 height 158
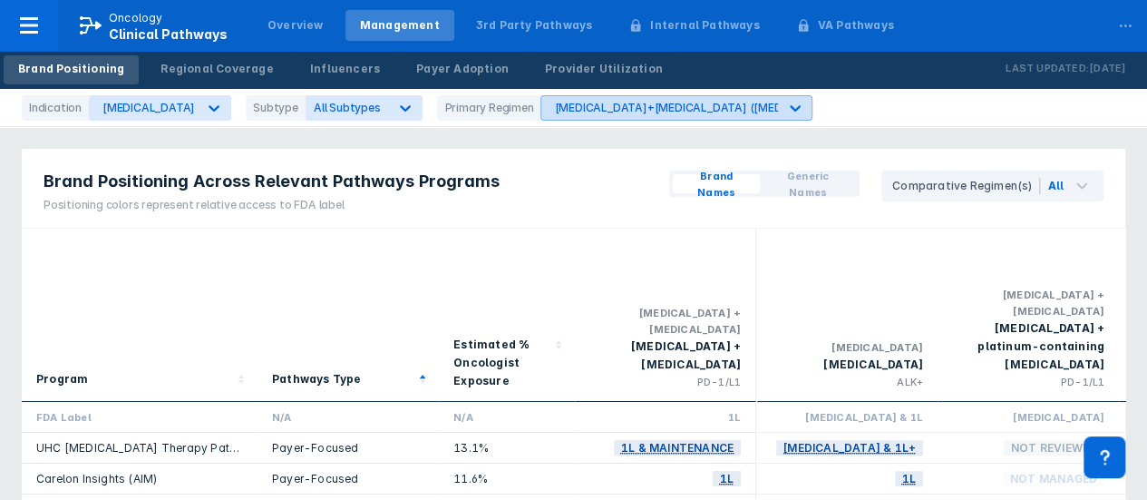
click at [614, 109] on div "Keytruda+Alimta (pembrolizumab+pemetrexed)" at bounding box center [751, 108] width 395 height 14
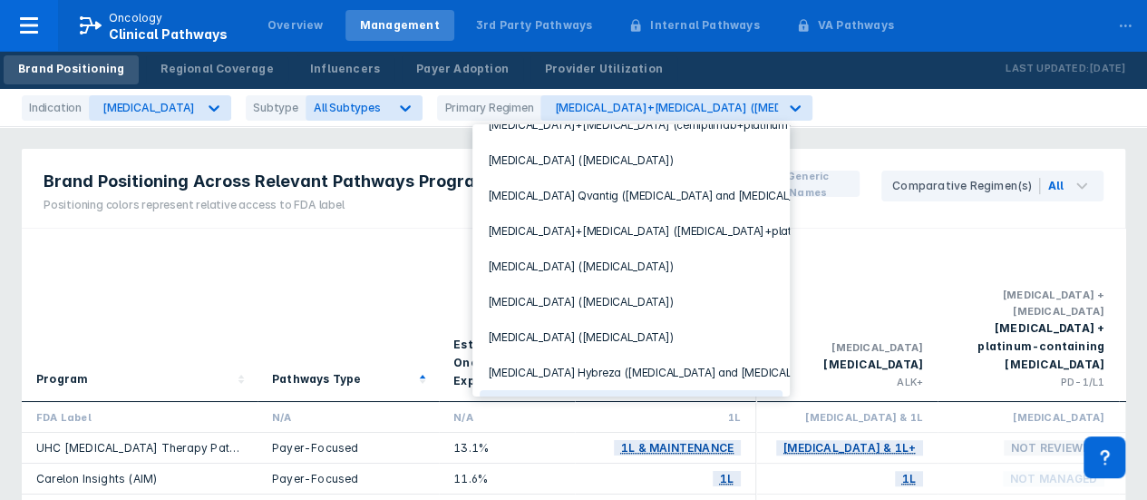
scroll to position [342, 0]
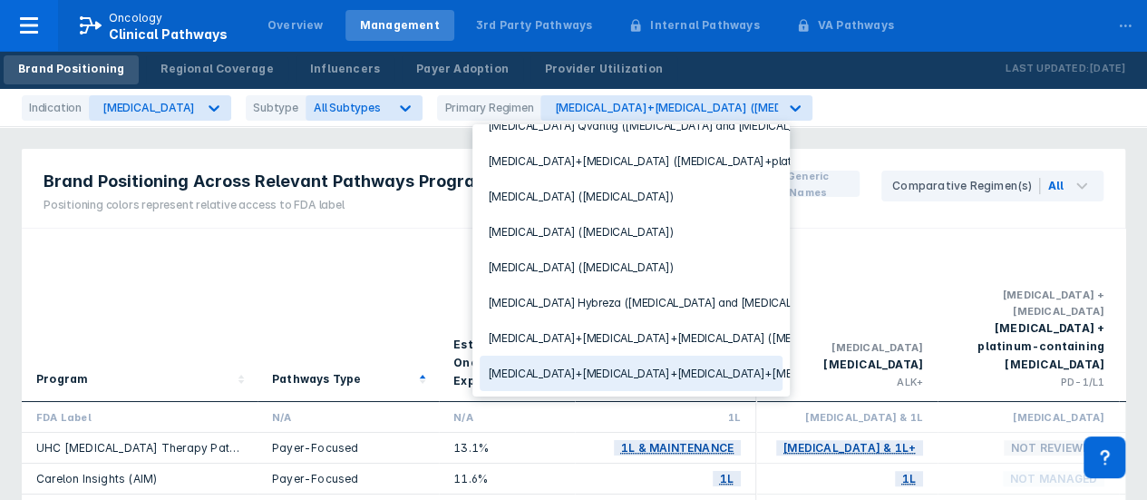
click at [635, 355] on div "Tecentriq+Avastin+carboplatin+paclitaxel (atezolizumab+bevacizumab+paclitaxel+c…" at bounding box center [631, 372] width 303 height 35
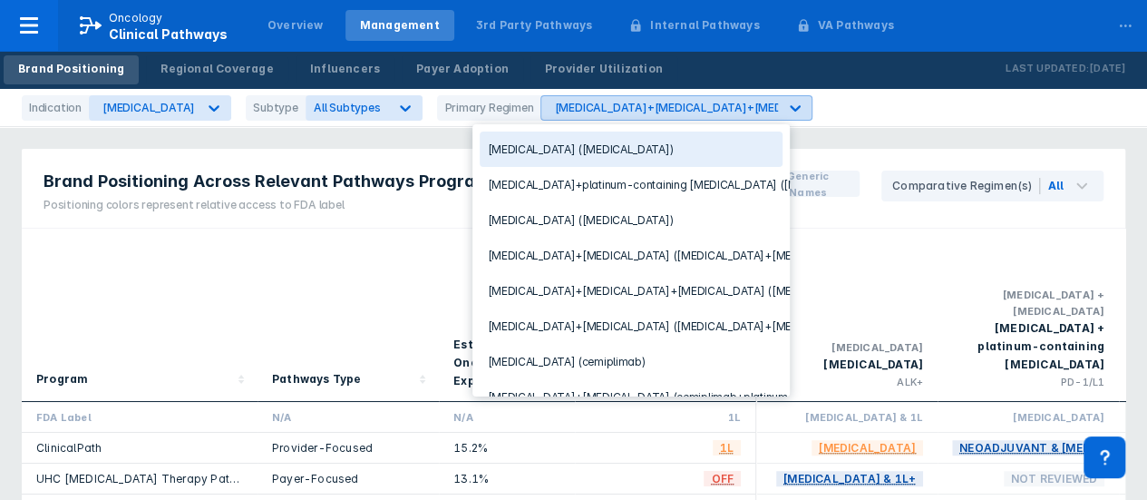
click at [682, 116] on div "Tecentriq+Avastin+carboplatin+paclitaxel (atezolizumab+bevacizumab+paclitaxel+c…" at bounding box center [659, 108] width 237 height 24
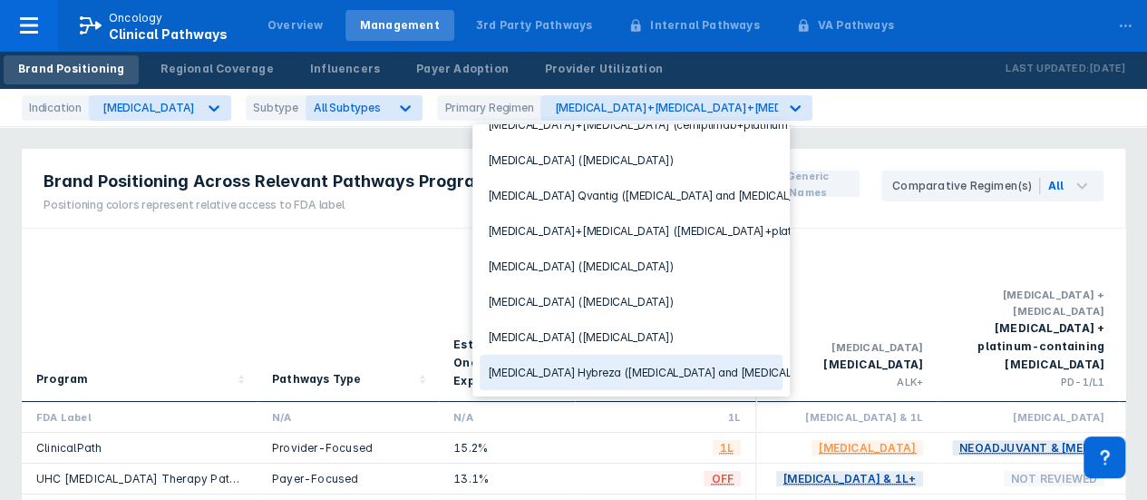
scroll to position [342, 0]
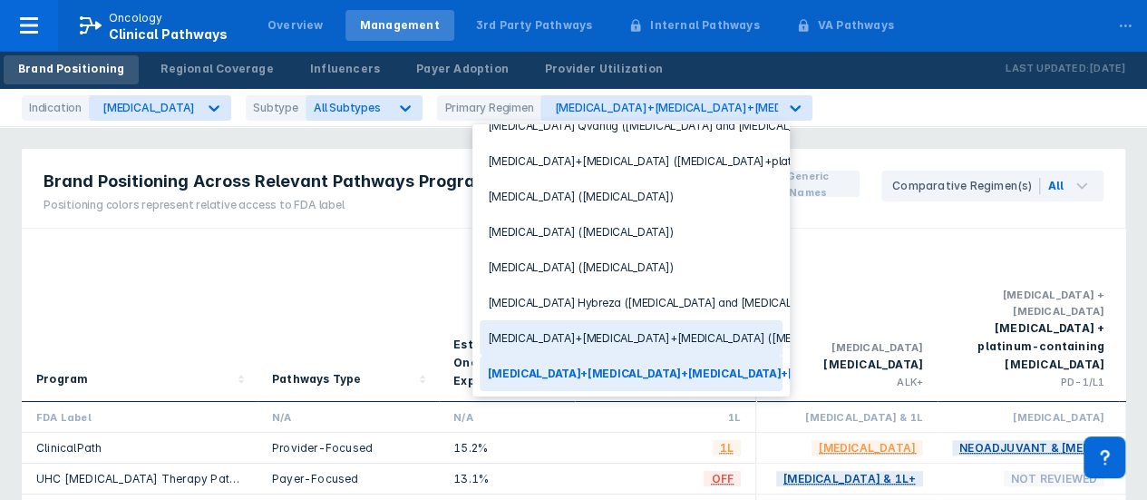
click at [647, 322] on div "Tecentriq+Abraxane+carboplatin (atezolizumab+nab-paclitaxel+carboplatin)" at bounding box center [631, 337] width 303 height 35
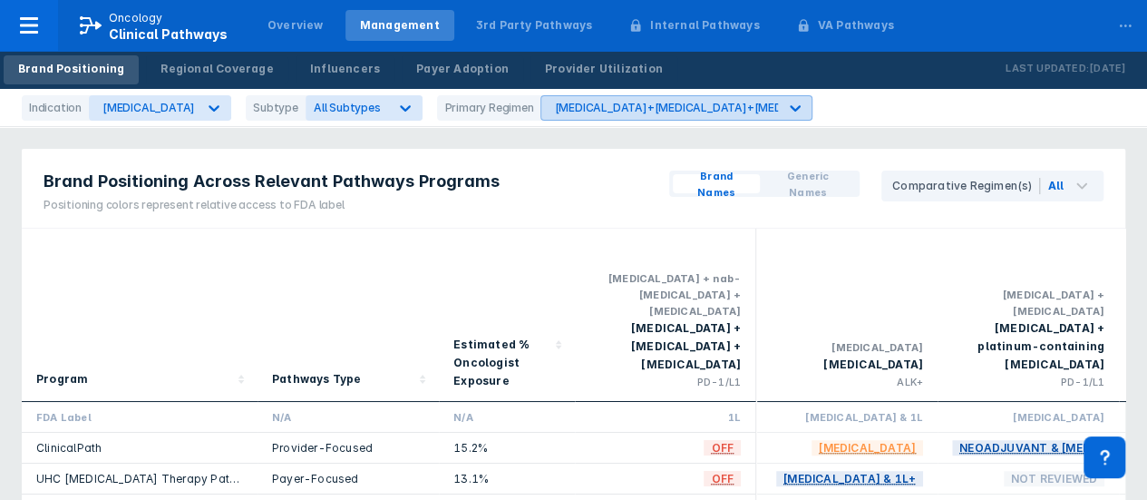
click at [675, 113] on div "Tecentriq+Abraxane+carboplatin (atezolizumab+nab-paclitaxel+carboplatin)" at bounding box center [659, 108] width 237 height 24
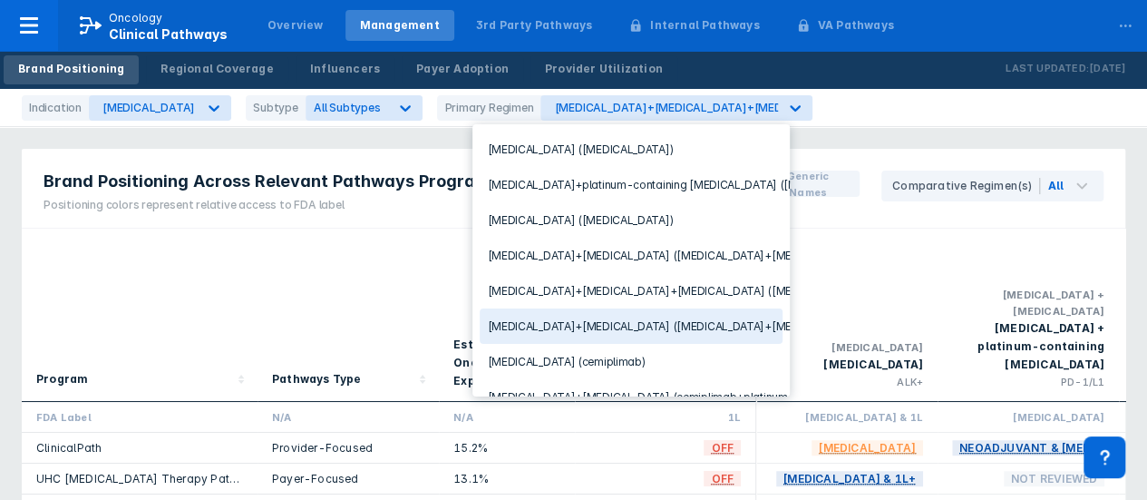
scroll to position [91, 0]
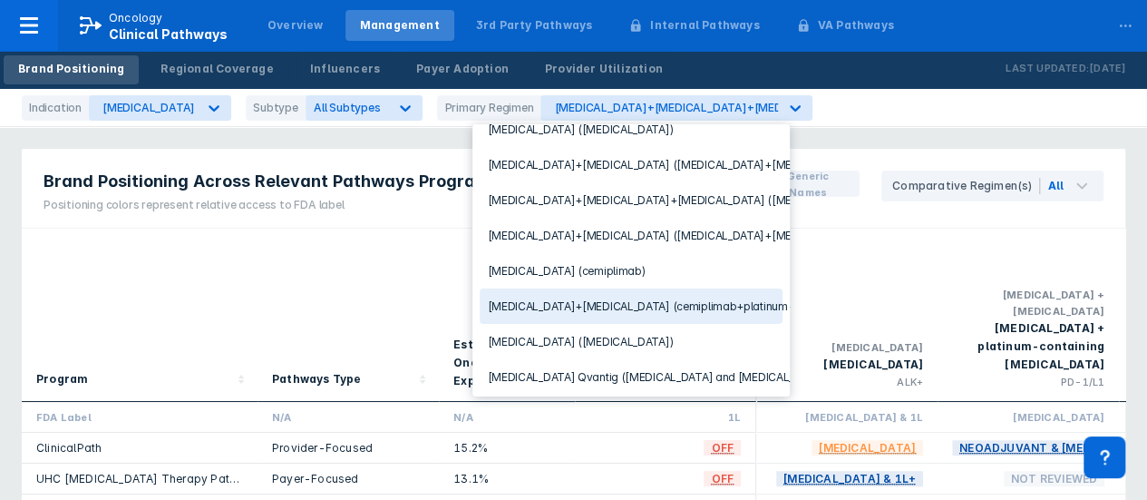
click at [651, 307] on div "Libtayo+chemotherapy (cemiplimab+platinum-based chemotherapy)" at bounding box center [631, 305] width 303 height 35
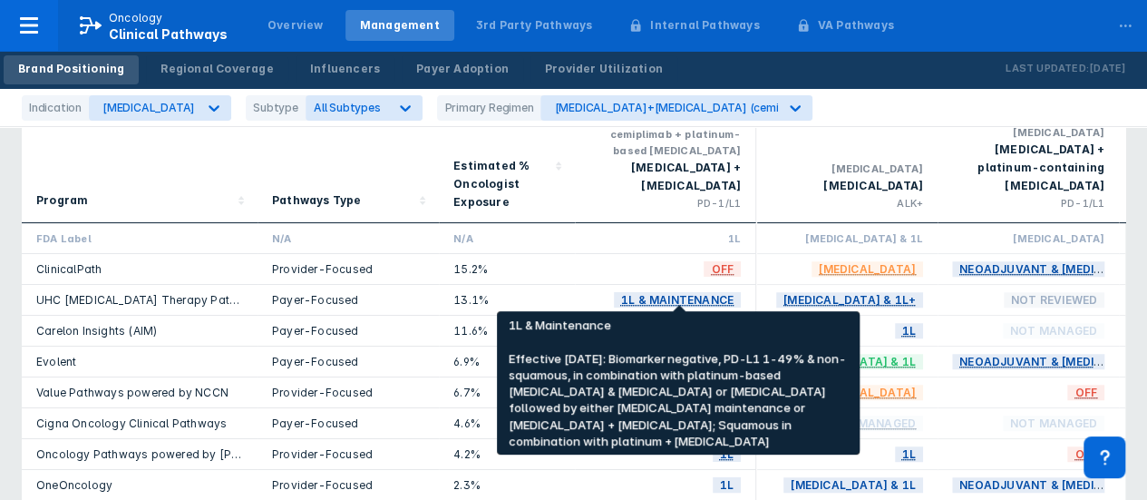
scroll to position [181, 0]
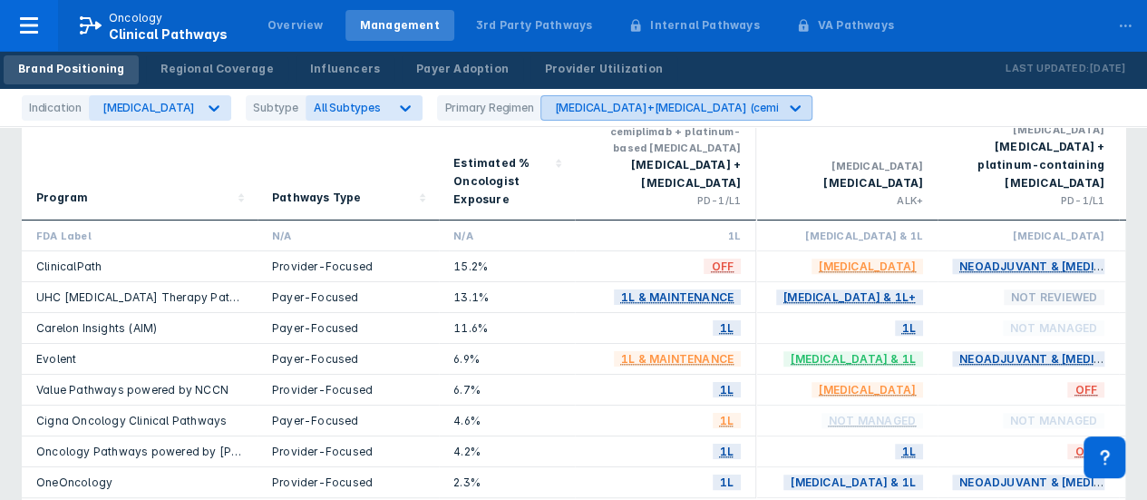
click at [705, 117] on div "Libtayo+chemotherapy (cemiplimab+platinum-based chemotherapy)" at bounding box center [659, 108] width 237 height 24
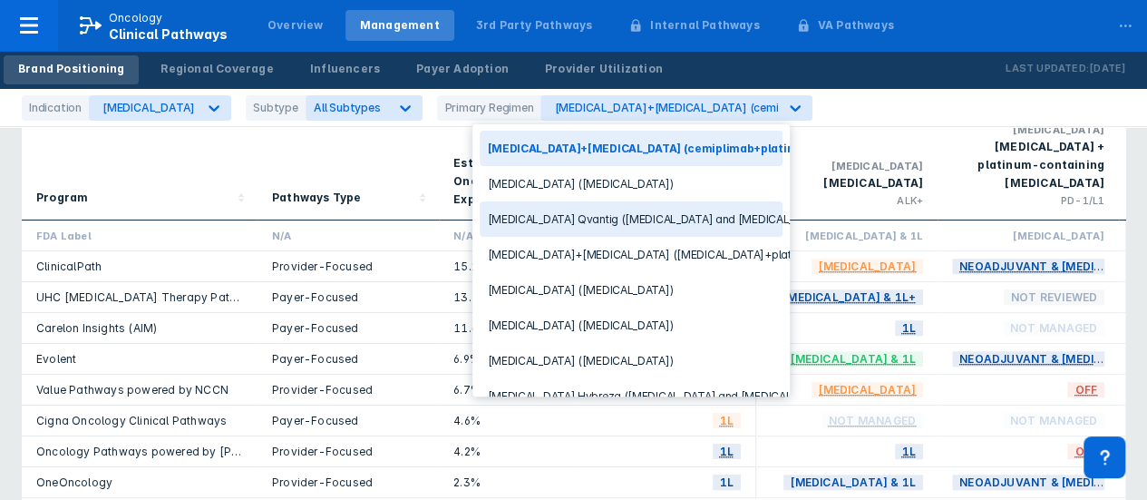
scroll to position [342, 0]
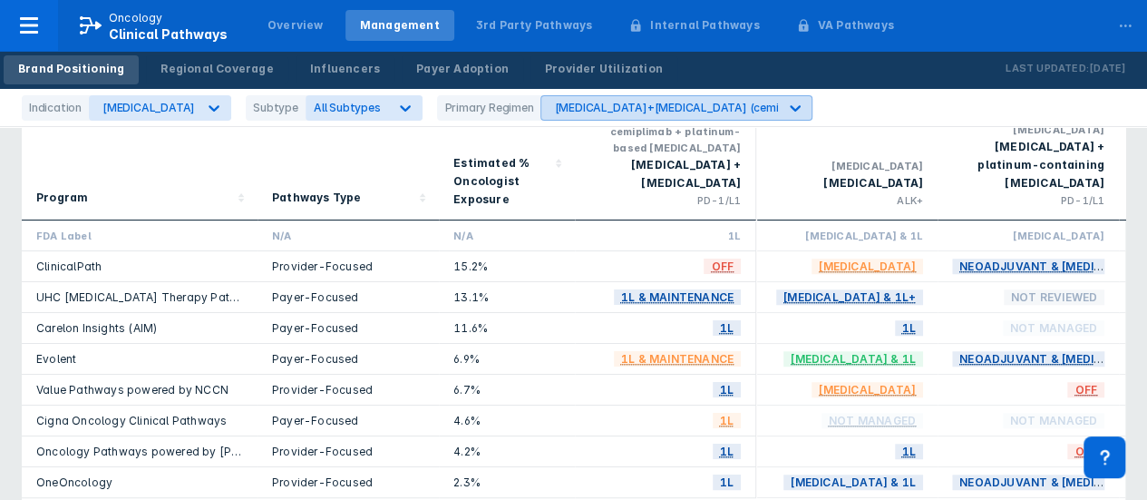
click at [704, 117] on div "Libtayo+chemotherapy (cemiplimab+platinum-based chemotherapy)" at bounding box center [659, 108] width 237 height 24
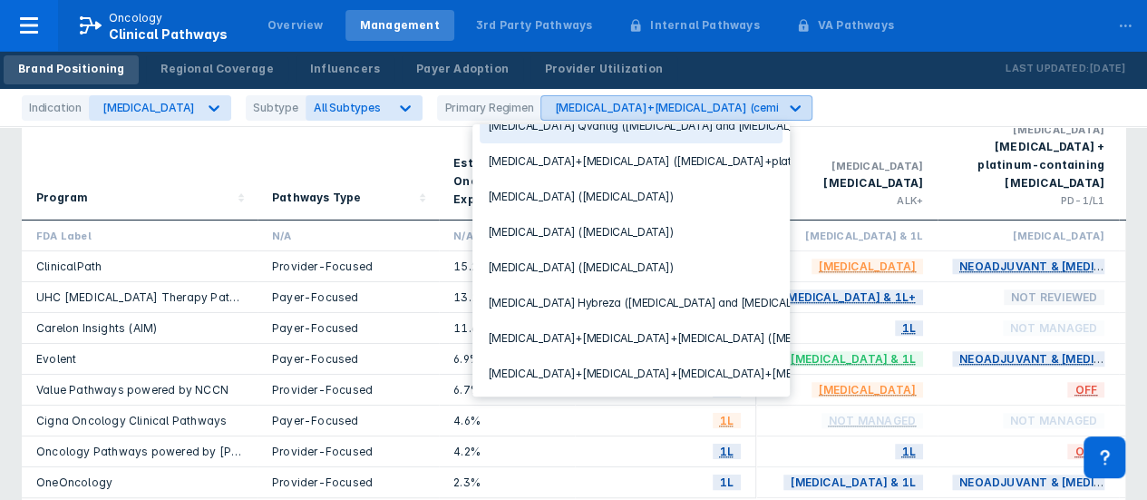
click at [786, 108] on icon at bounding box center [795, 108] width 18 height 18
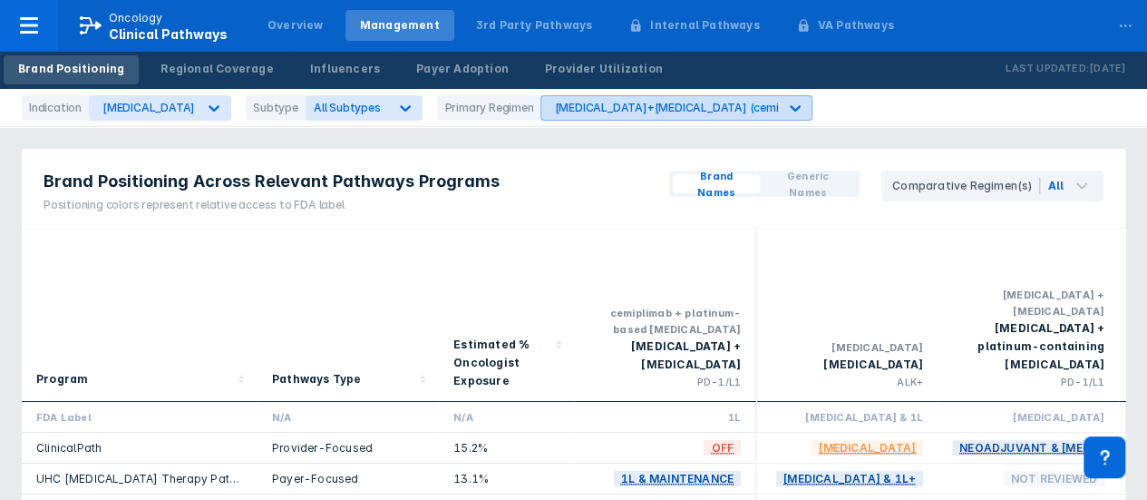
click at [600, 104] on div "Libtayo+chemotherapy (cemiplimab+platinum-based chemotherapy)" at bounding box center [780, 108] width 453 height 14
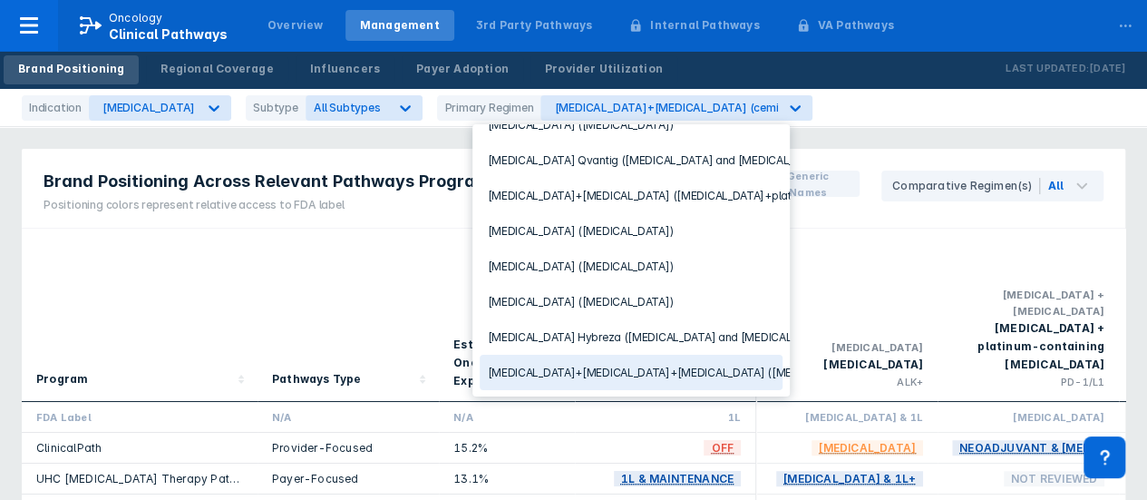
scroll to position [307, 0]
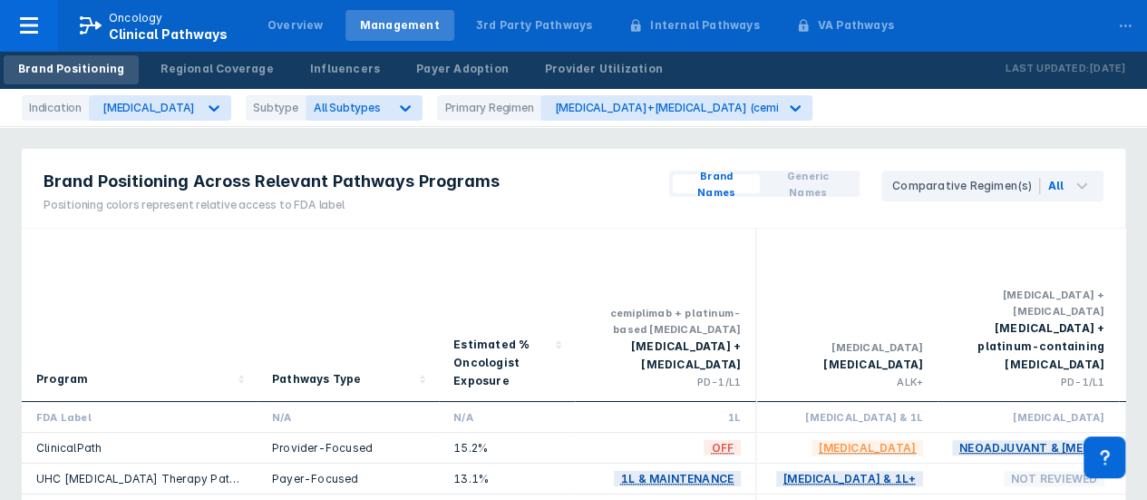
click at [381, 262] on div "Pathways Type" at bounding box center [348, 315] width 152 height 158
click at [673, 113] on div "Libtayo+chemotherapy (cemiplimab+platinum-based chemotherapy)" at bounding box center [780, 108] width 453 height 14
click at [115, 101] on div "NSCLC" at bounding box center [148, 108] width 92 height 14
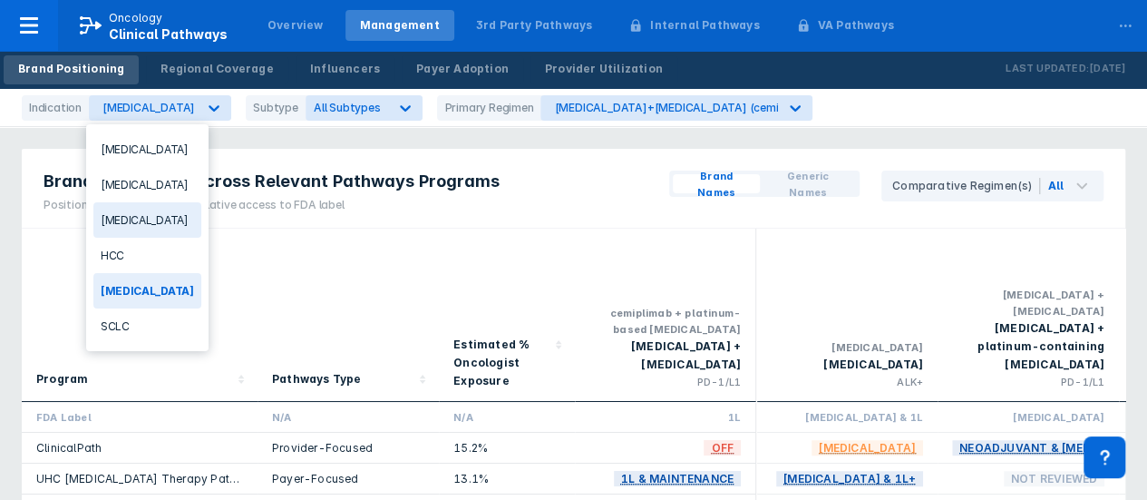
click at [138, 220] on div "Follicular Lymphoma" at bounding box center [147, 219] width 108 height 35
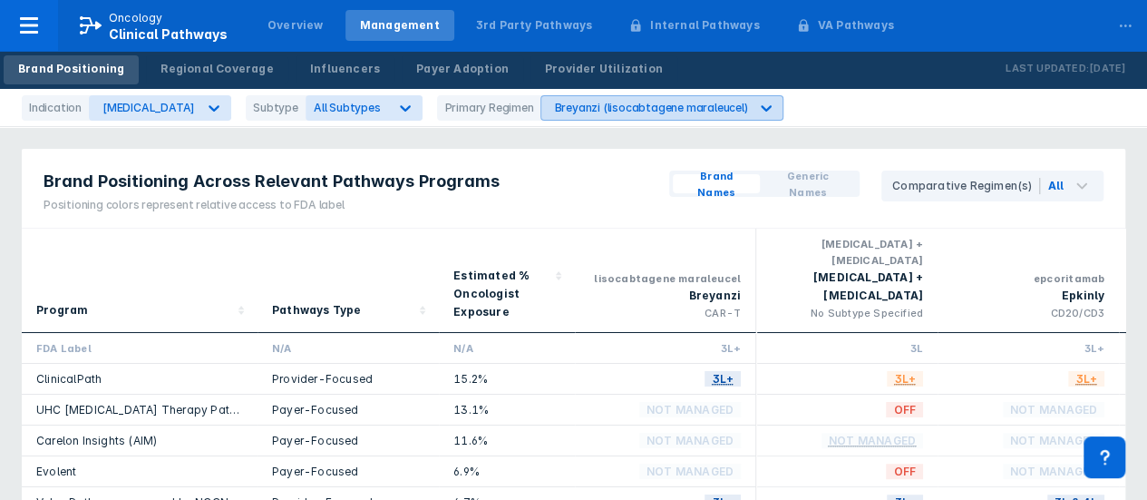
click at [635, 117] on div "Breyanzi (lisocabtagene maraleucel)" at bounding box center [645, 108] width 208 height 24
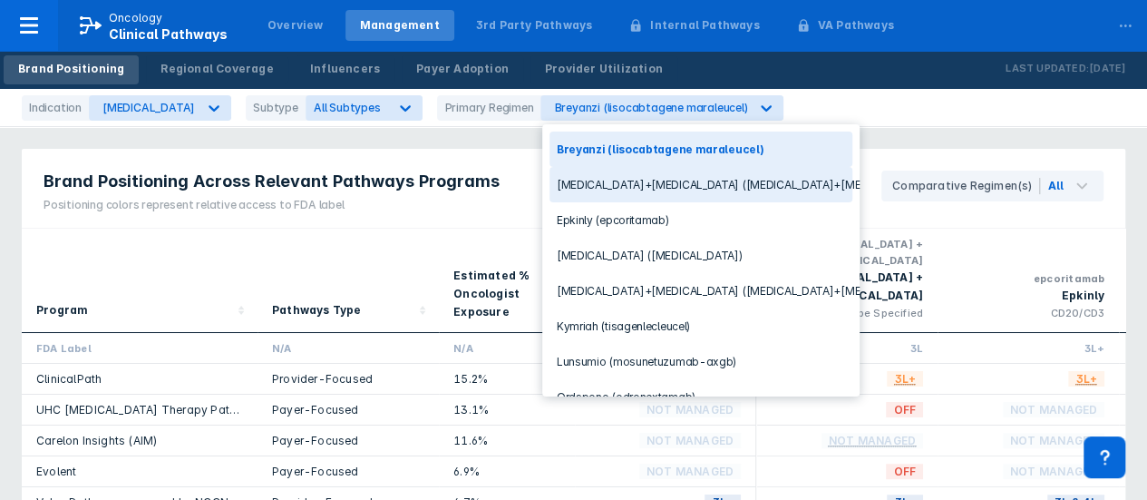
click at [792, 189] on div "Brukinsa+Gazyva (zanubrutinib+obinutuzumab)" at bounding box center [700, 184] width 303 height 35
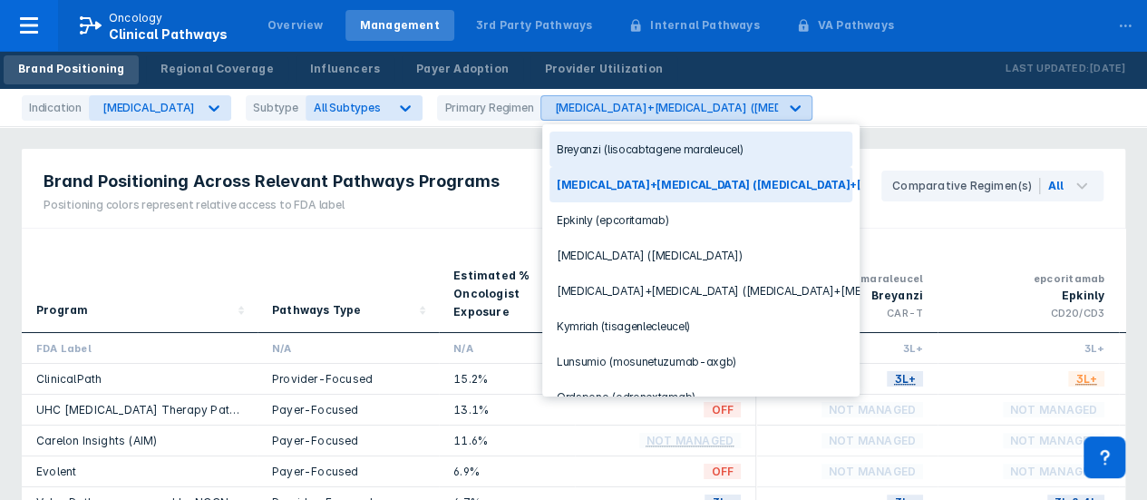
click at [673, 115] on div "Brukinsa+Gazyva (zanubrutinib+obinutuzumab)" at bounding box center [659, 108] width 237 height 24
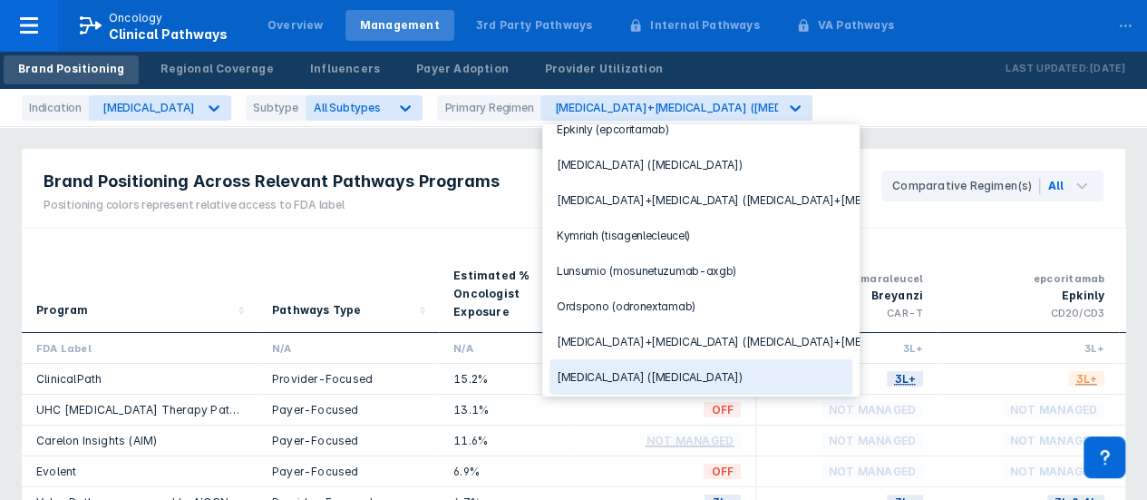
scroll to position [156, 0]
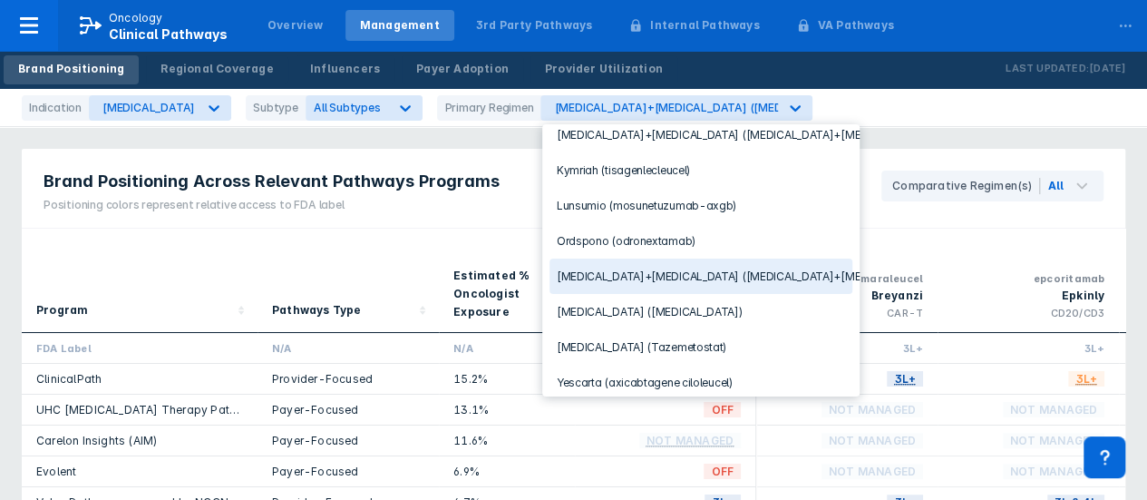
click at [744, 264] on div "Revlimid+Rituxan (lenalidomide+rituximab)" at bounding box center [700, 275] width 303 height 35
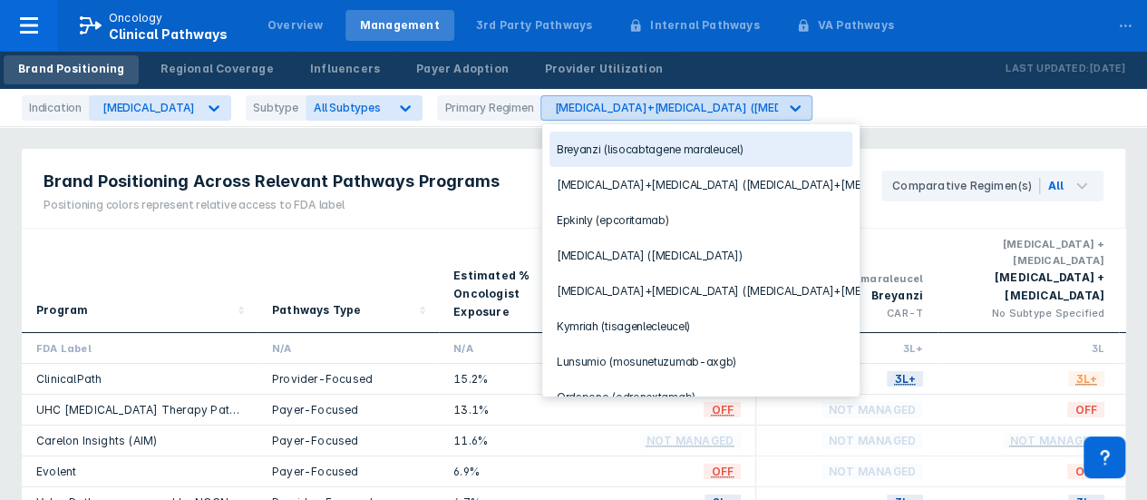
click at [734, 106] on div "Revlimid+Rituxan (lenalidomide+rituximab)" at bounding box center [751, 108] width 395 height 14
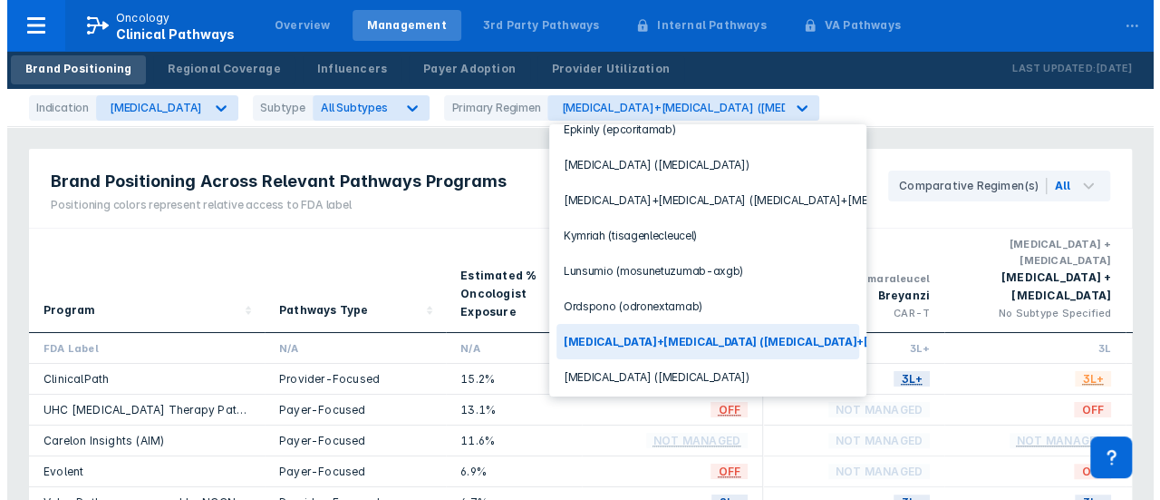
scroll to position [156, 0]
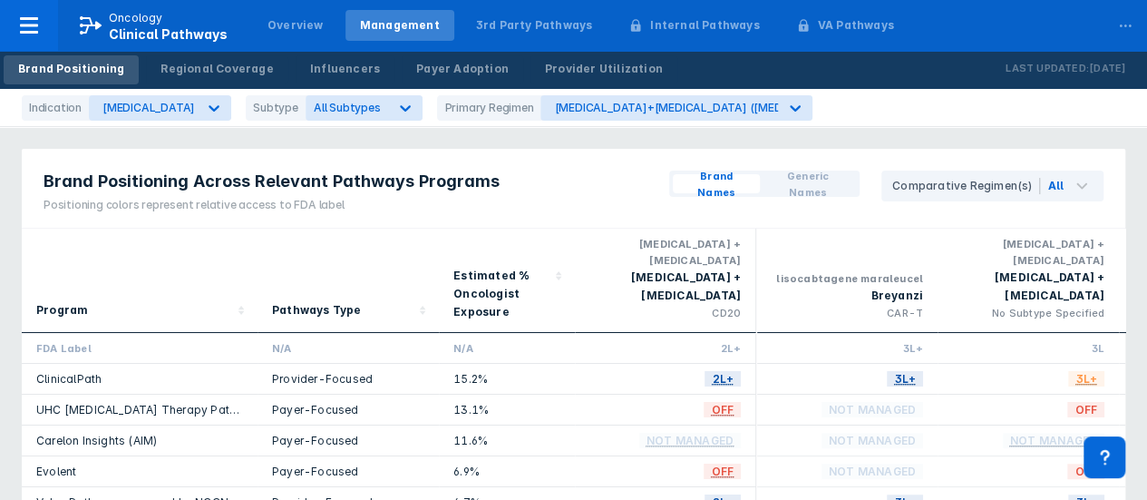
click at [564, 209] on div "Brand Positioning Across Relevant Pathways Programs Positioning colors represen…" at bounding box center [573, 189] width 1103 height 80
click at [1111, 28] on div "..." at bounding box center [1125, 22] width 36 height 38
click at [47, 25] on div at bounding box center [29, 25] width 58 height 51
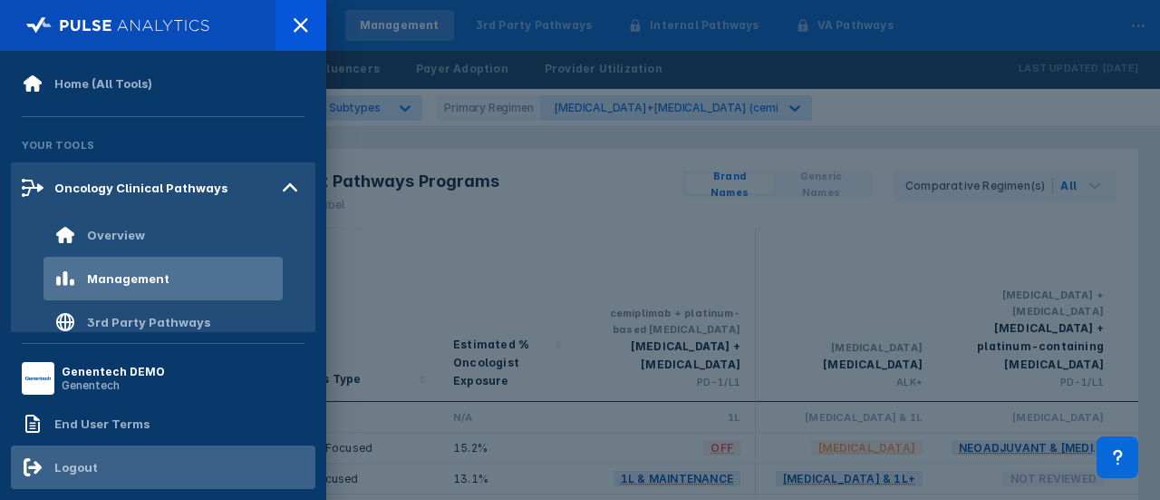
click at [94, 465] on div "Logout" at bounding box center [163, 467] width 305 height 44
